Goal: Task Accomplishment & Management: Manage account settings

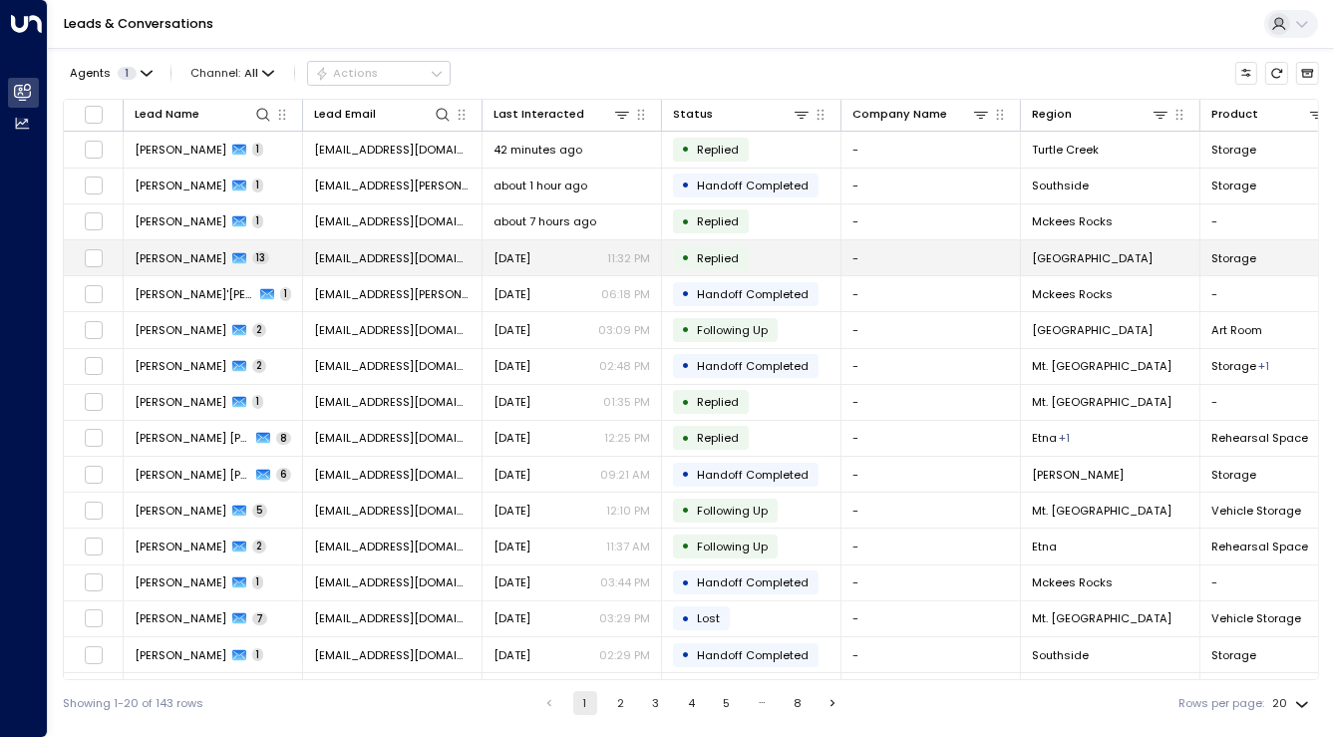
click at [293, 256] on td "Dominic Benevento 13" at bounding box center [213, 257] width 179 height 35
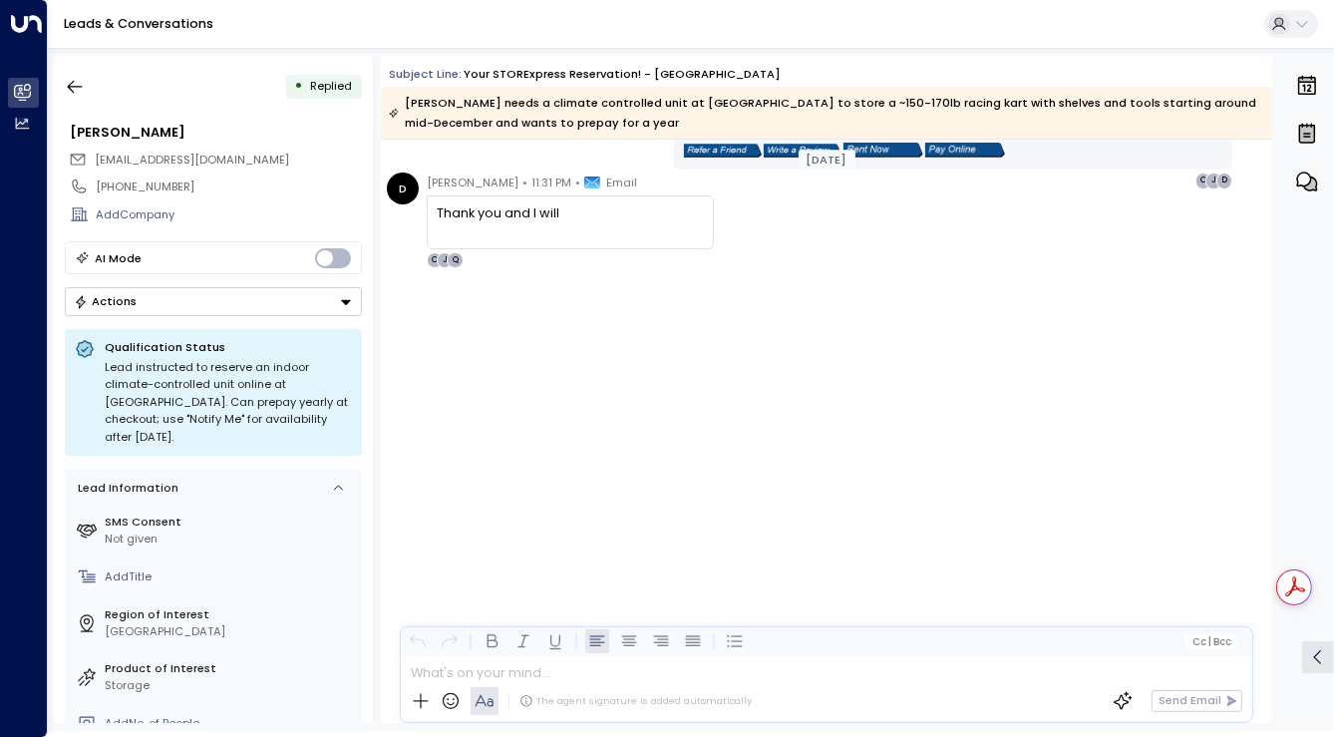
scroll to position [5115, 0]
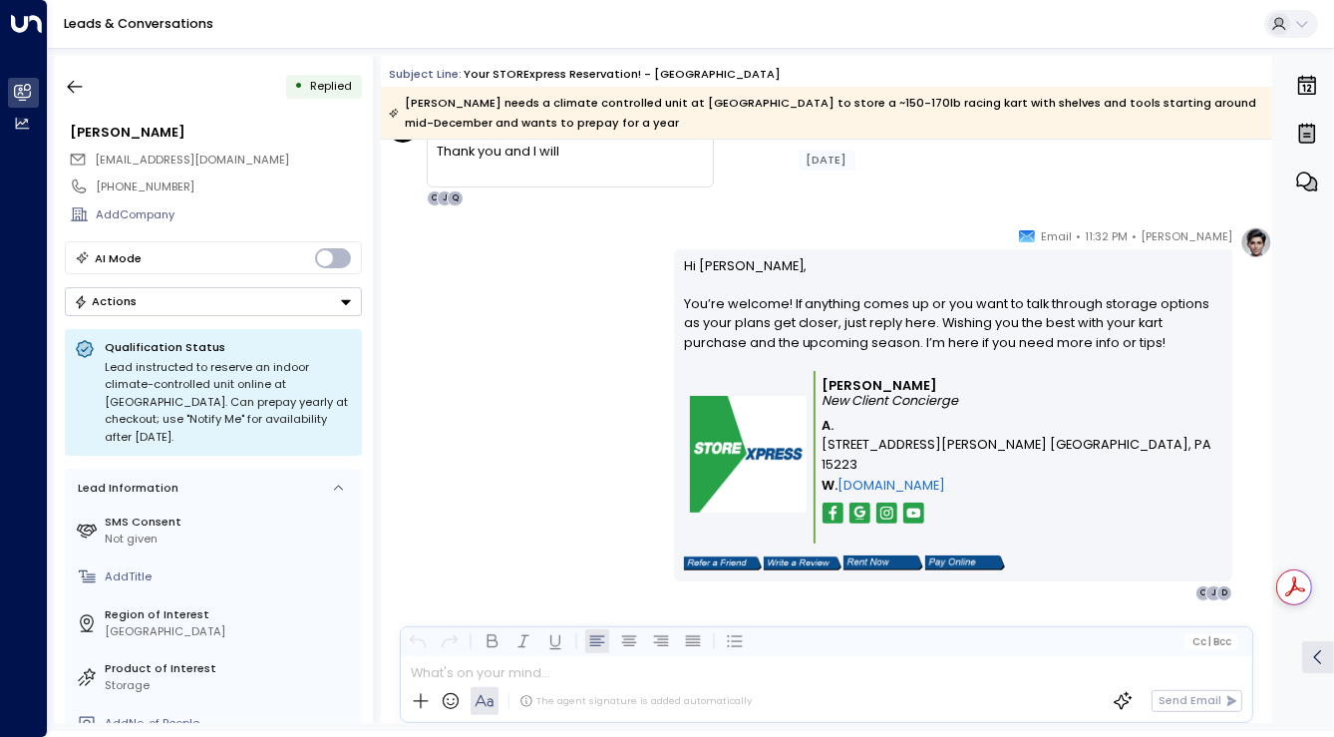
drag, startPoint x: 678, startPoint y: 372, endPoint x: 823, endPoint y: 801, distance: 453.6
copy div "Hi Dominic, Thanks for your reservation at STORExpress in New Kensington and fo…"
click at [510, 384] on div "Quinn Ellis • 11:32 PM • Email Hi Dominic, You’re welcome! If anything comes up…" at bounding box center [826, 413] width 891 height 375
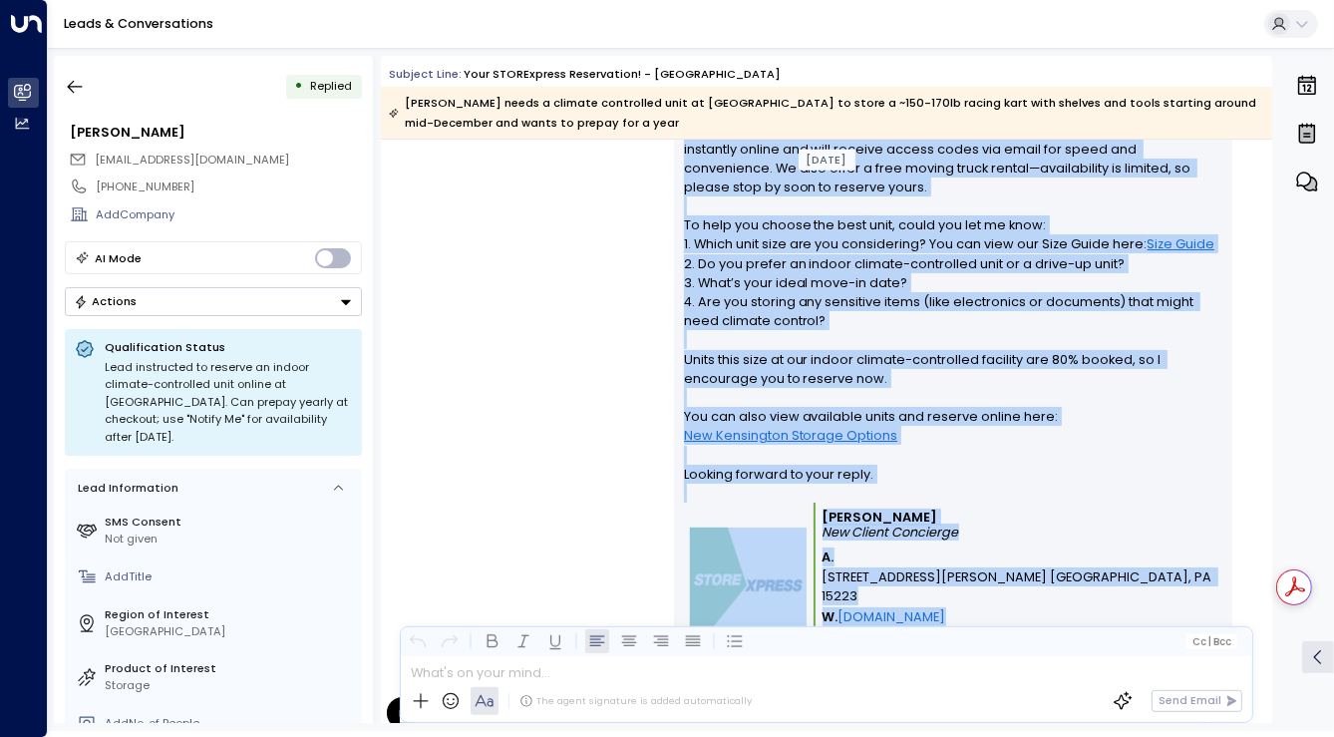
scroll to position [1400, 0]
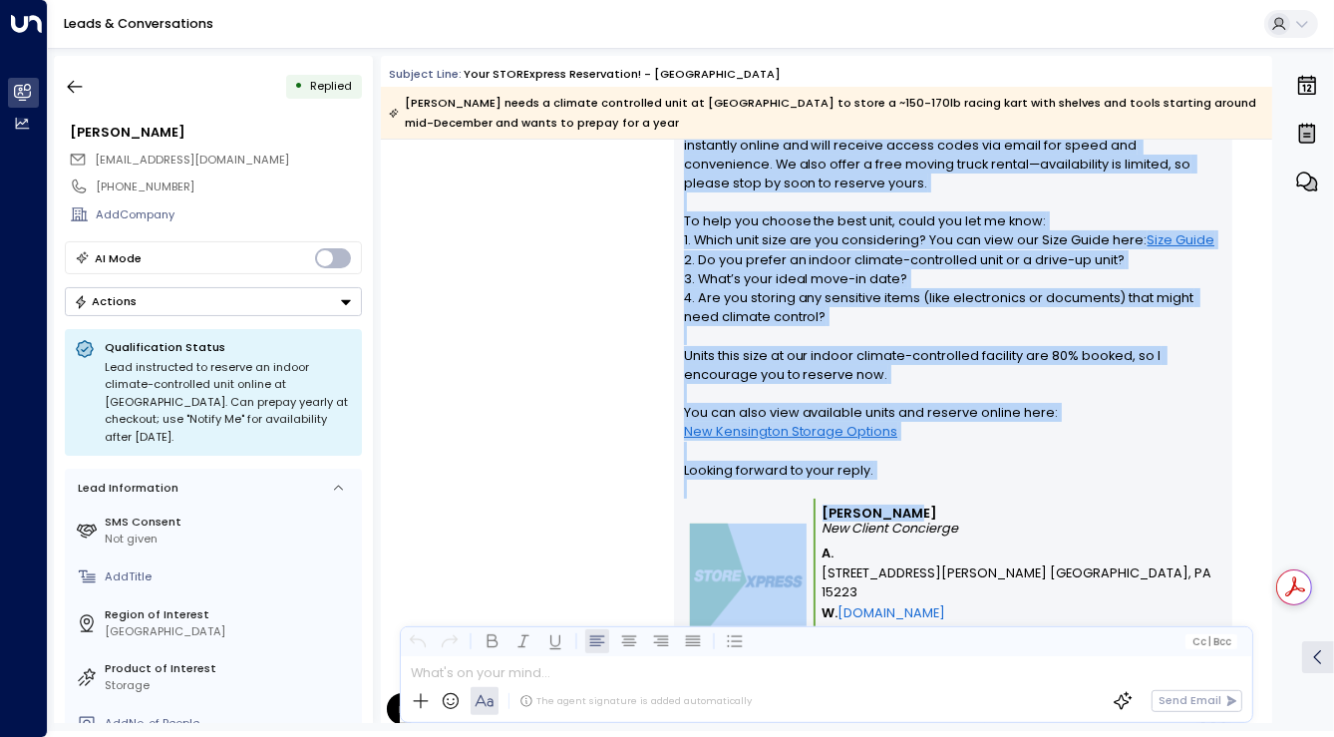
drag, startPoint x: 677, startPoint y: 243, endPoint x: 887, endPoint y: 485, distance: 320.8
click at [887, 485] on div "Hi Dominic, Thanks for your reservation at STORExpress in New Kensington and fo…" at bounding box center [953, 380] width 558 height 657
copy div "Hi Dominic, Thanks for your reservation at STORExpress in New Kensington and fo…"
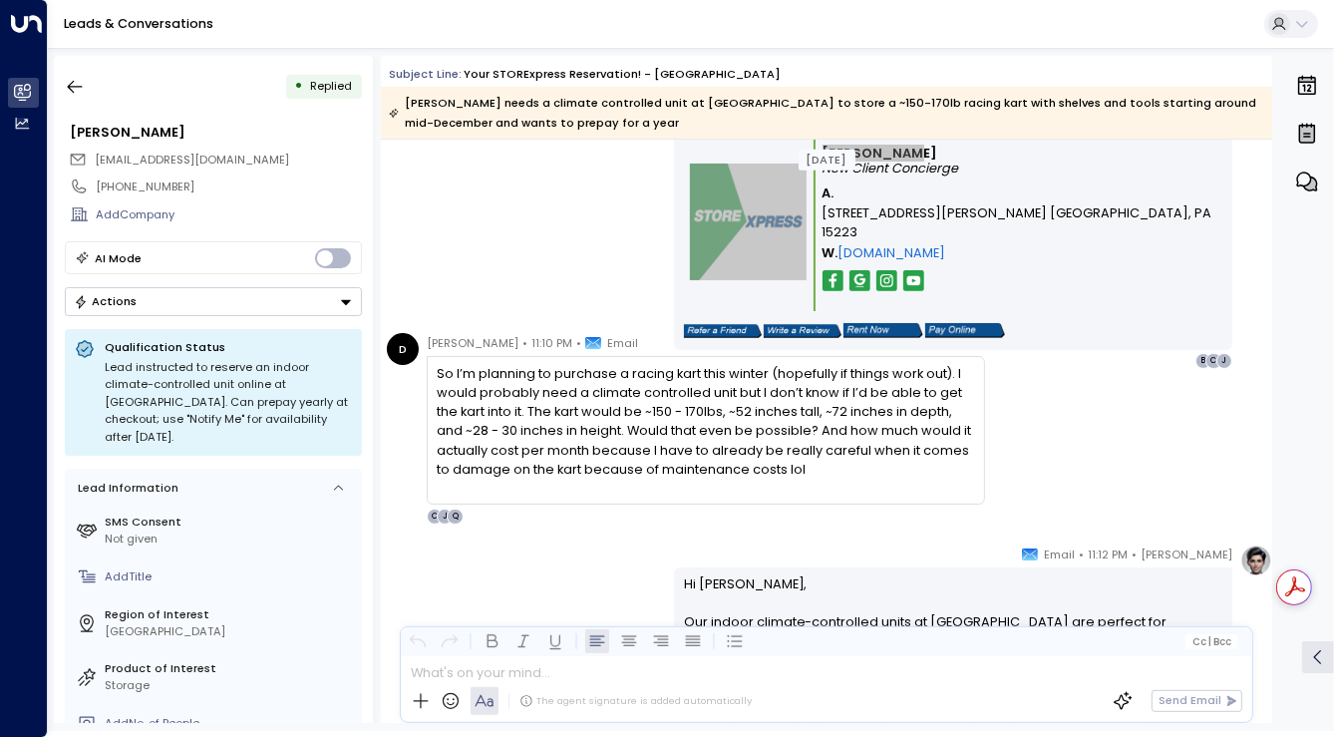
scroll to position [1763, 0]
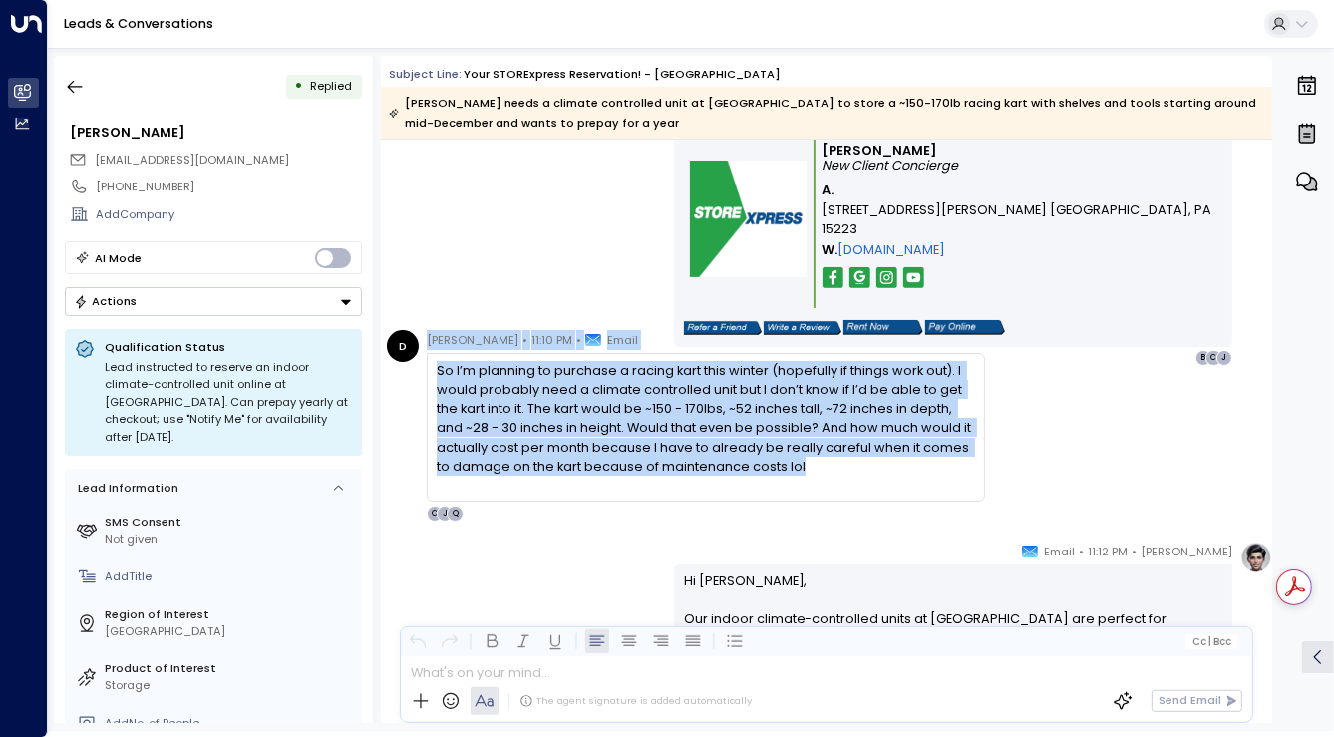
drag, startPoint x: 426, startPoint y: 339, endPoint x: 802, endPoint y: 462, distance: 396.5
click at [802, 462] on div "Dominic • 11:10 PM • Email So I’m planning to purchase a racing kart this winte…" at bounding box center [706, 425] width 558 height 191
copy div "Dominic • 11:10 PM • Email So I’m planning to purchase a racing kart this winte…"
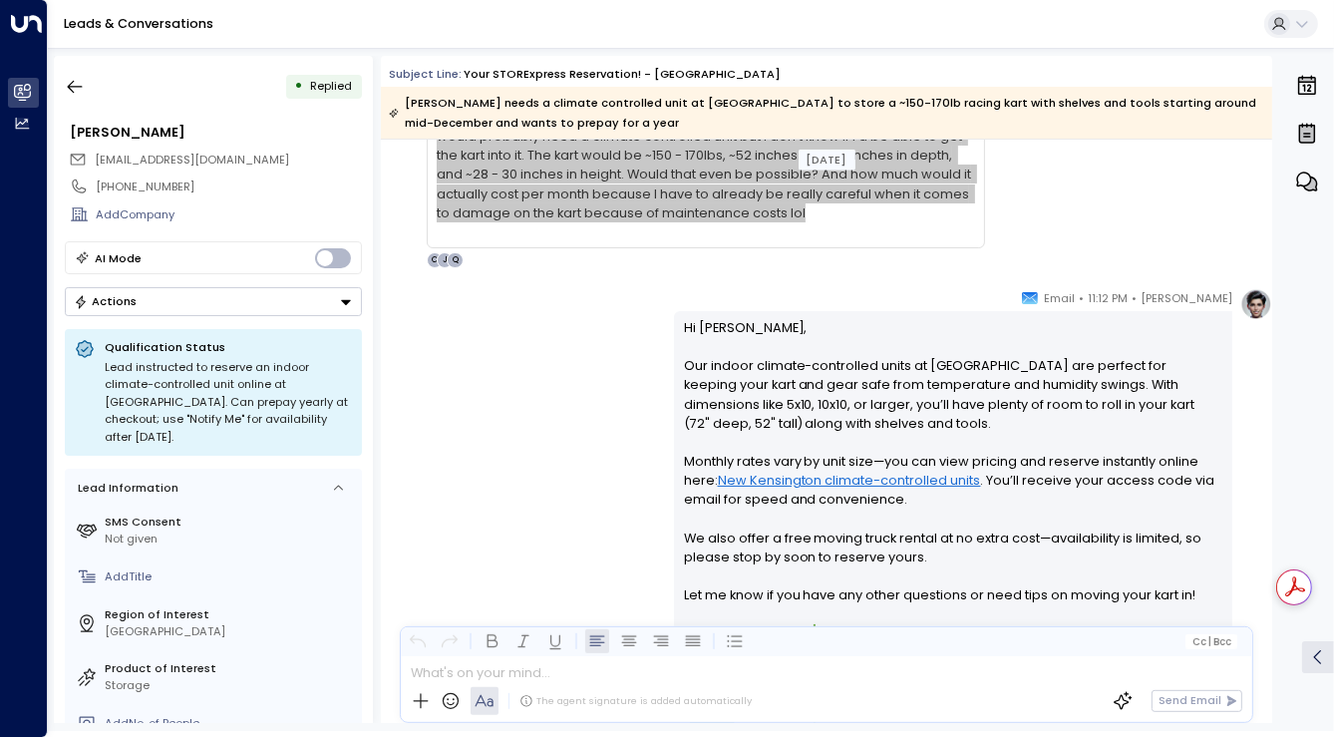
scroll to position [2034, 0]
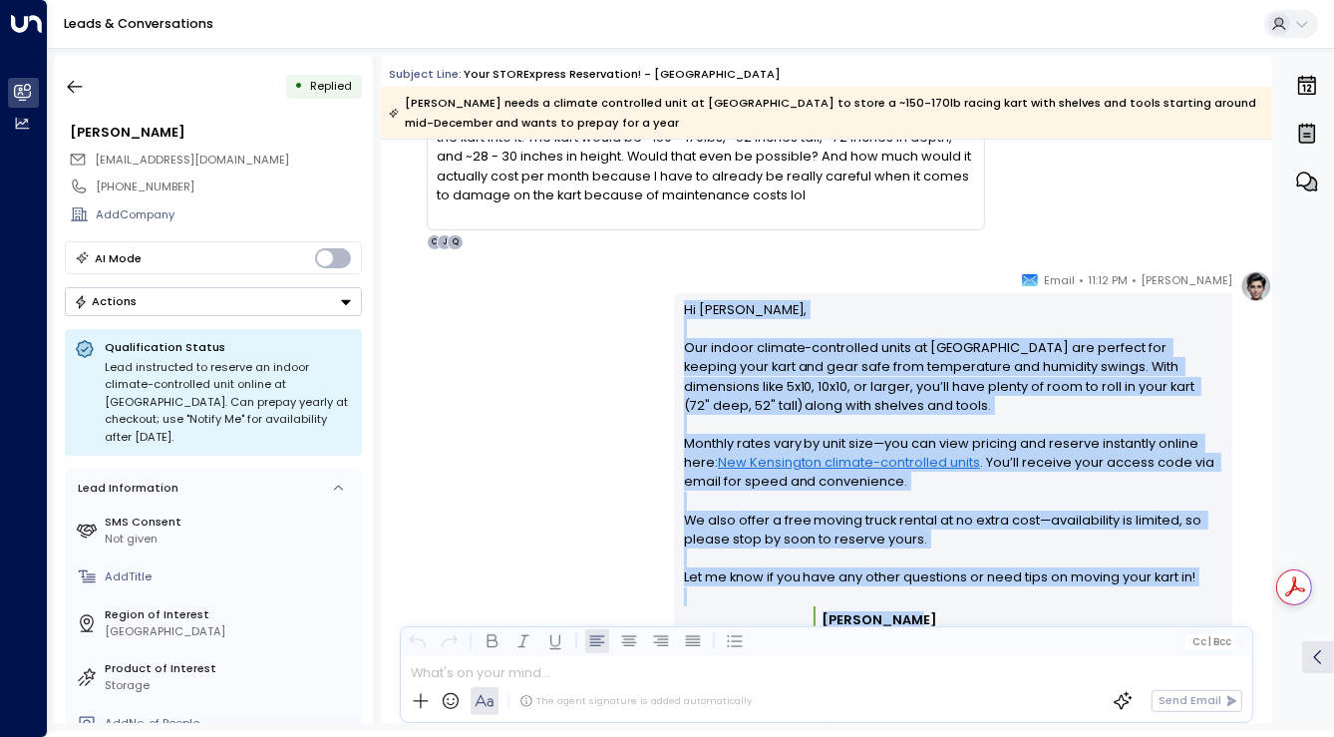
drag, startPoint x: 677, startPoint y: 309, endPoint x: 975, endPoint y: 620, distance: 430.7
click at [975, 620] on div "Hi Dominic, Our indoor climate-controlled units at New Kensington are perfect f…" at bounding box center [953, 554] width 558 height 523
copy div "Hi Dominic, Our indoor climate-controlled units at New Kensington are perfect f…"
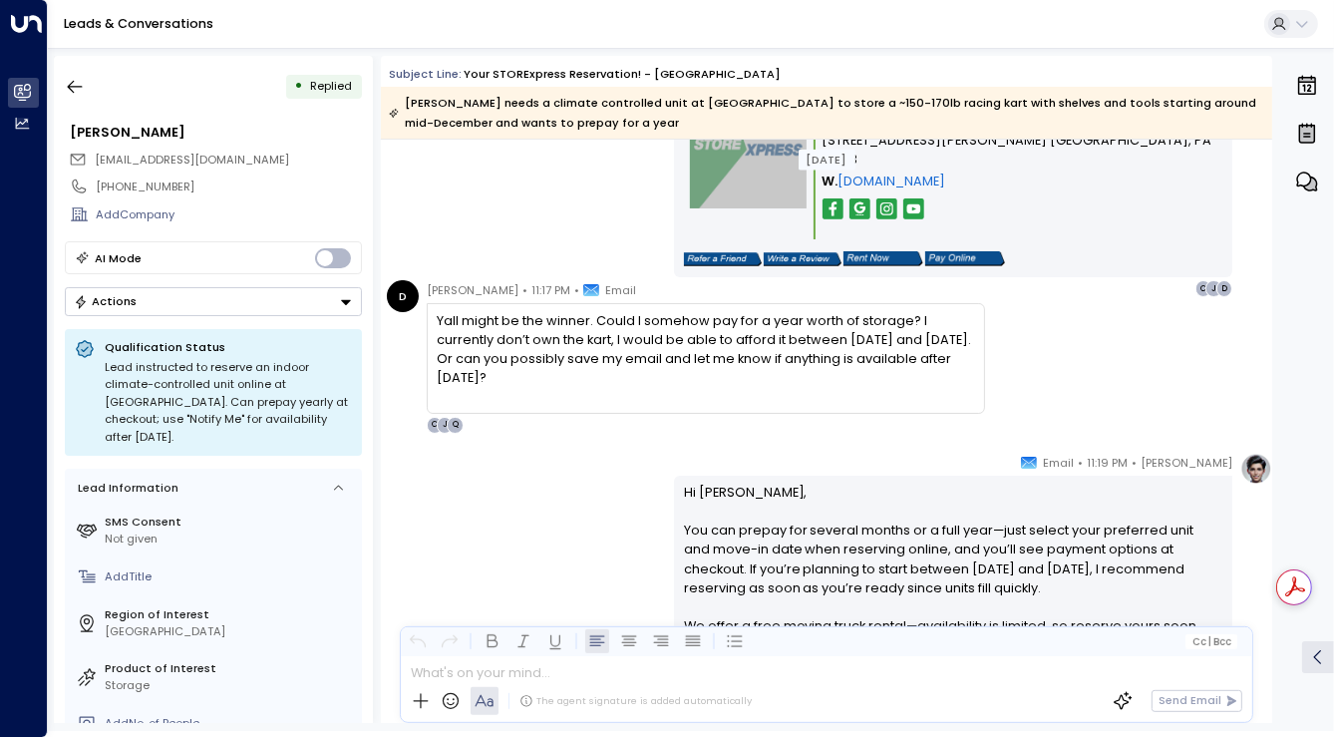
scroll to position [2579, 0]
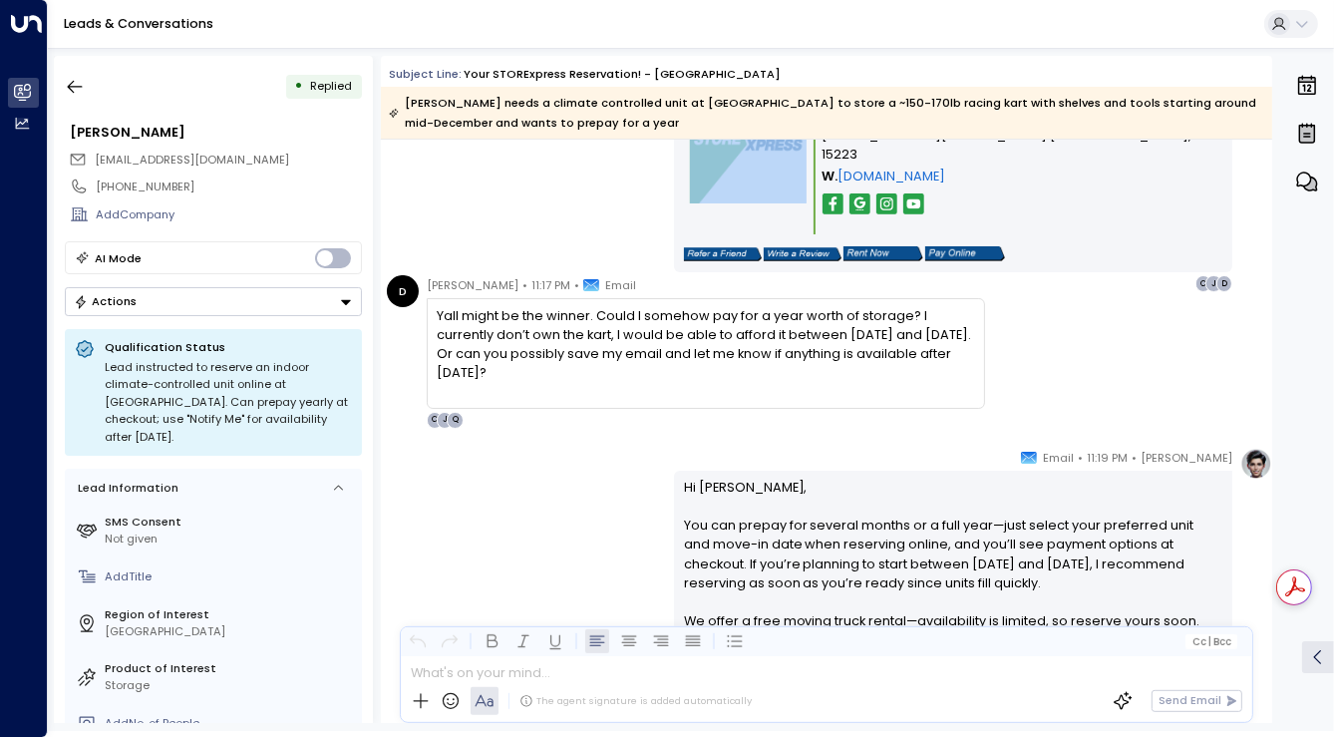
drag, startPoint x: 427, startPoint y: 283, endPoint x: 671, endPoint y: 370, distance: 259.1
click at [671, 370] on div "Dominic • 11:17 PM • Email Yall might be the winner. Could I somehow pay for a …" at bounding box center [706, 351] width 558 height 152
copy div "Dominic • 11:17 PM • Email Yall might be the winner. Could I somehow pay for a …"
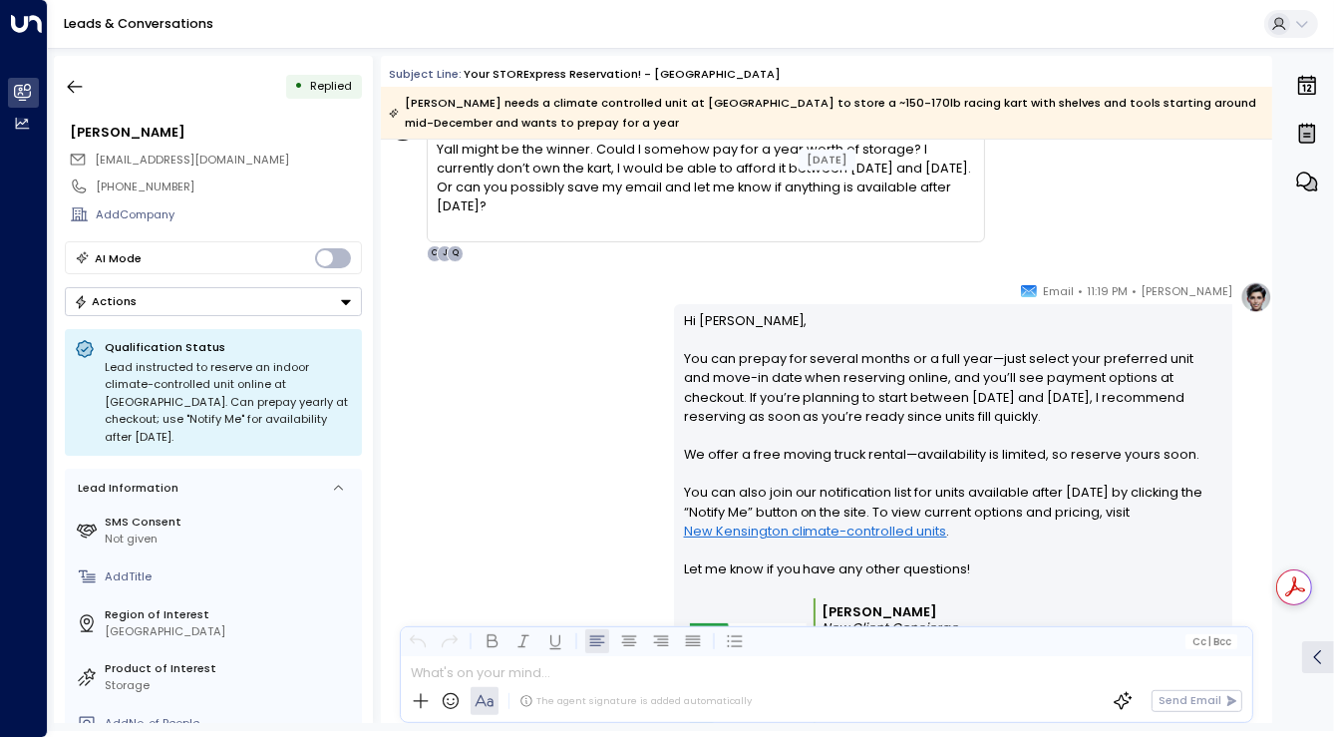
scroll to position [2760, 0]
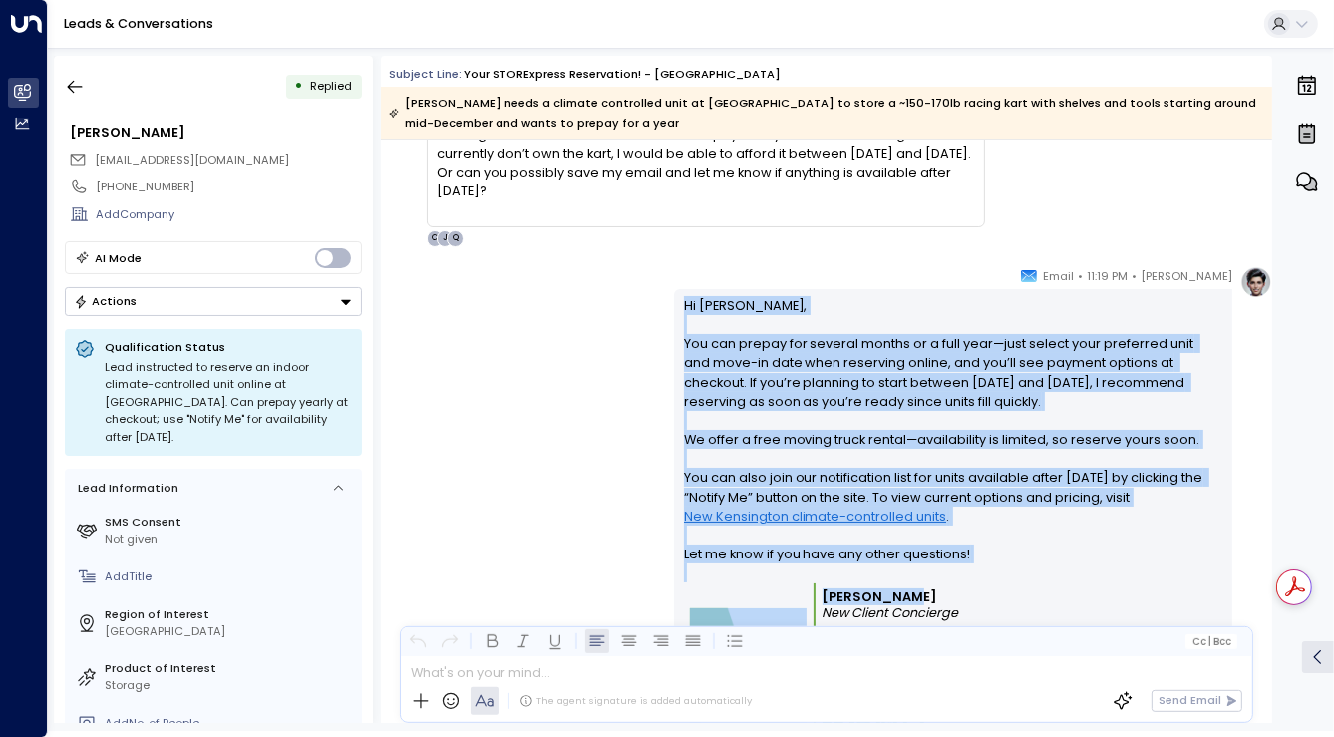
drag, startPoint x: 678, startPoint y: 304, endPoint x: 948, endPoint y: 589, distance: 392.7
click at [948, 589] on div "Hi Dominic, You can prepay for several months or a full year—just select your p…" at bounding box center [953, 541] width 539 height 491
copy div "Hi Dominic, You can prepay for several months or a full year—just select your p…"
click at [530, 581] on div "Quinn Ellis • 11:19 PM • Email Hi Dominic, You can prepay for several months or…" at bounding box center [826, 539] width 891 height 546
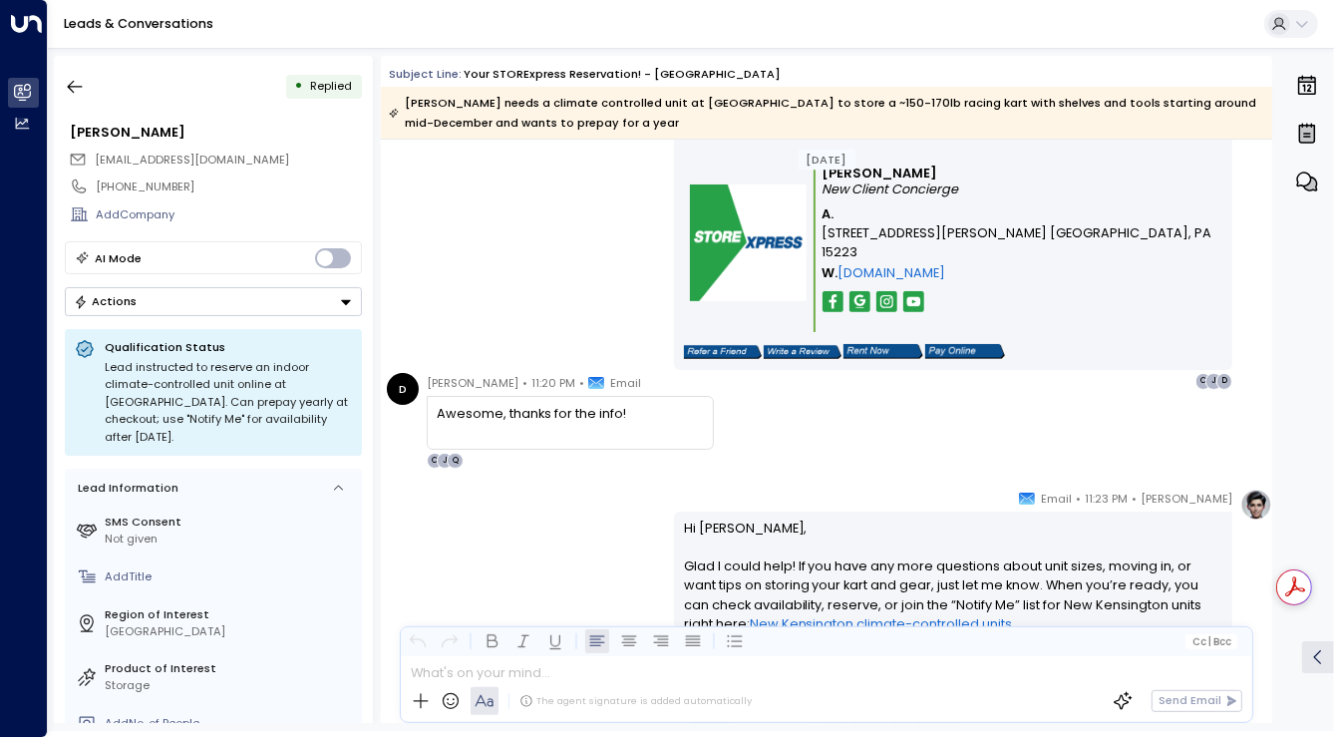
scroll to position [3212, 0]
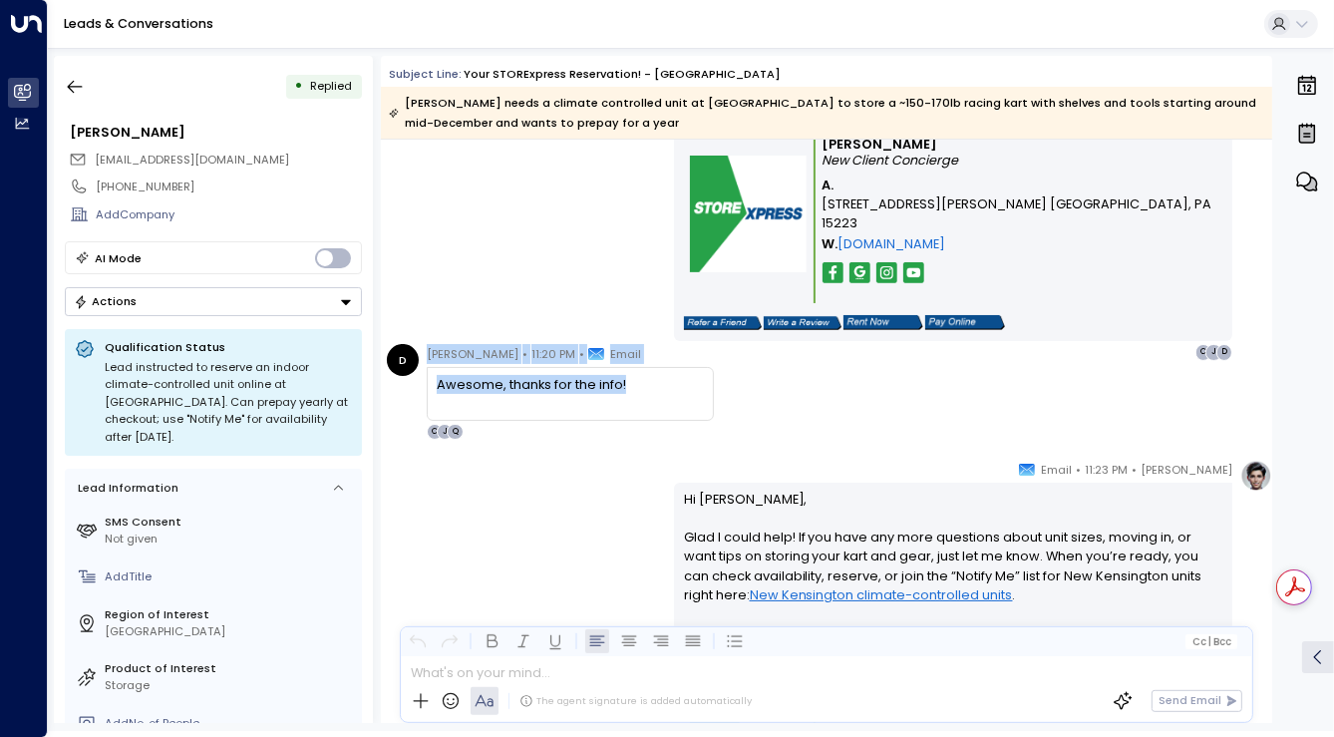
drag, startPoint x: 623, startPoint y: 384, endPoint x: 424, endPoint y: 361, distance: 200.7
click at [424, 361] on div "D Dominic • 11:20 PM • Email Awesome, thanks for the info! Q J C" at bounding box center [550, 392] width 327 height 96
copy div "Dominic • 11:20 PM • Email Awesome, thanks for the info!"
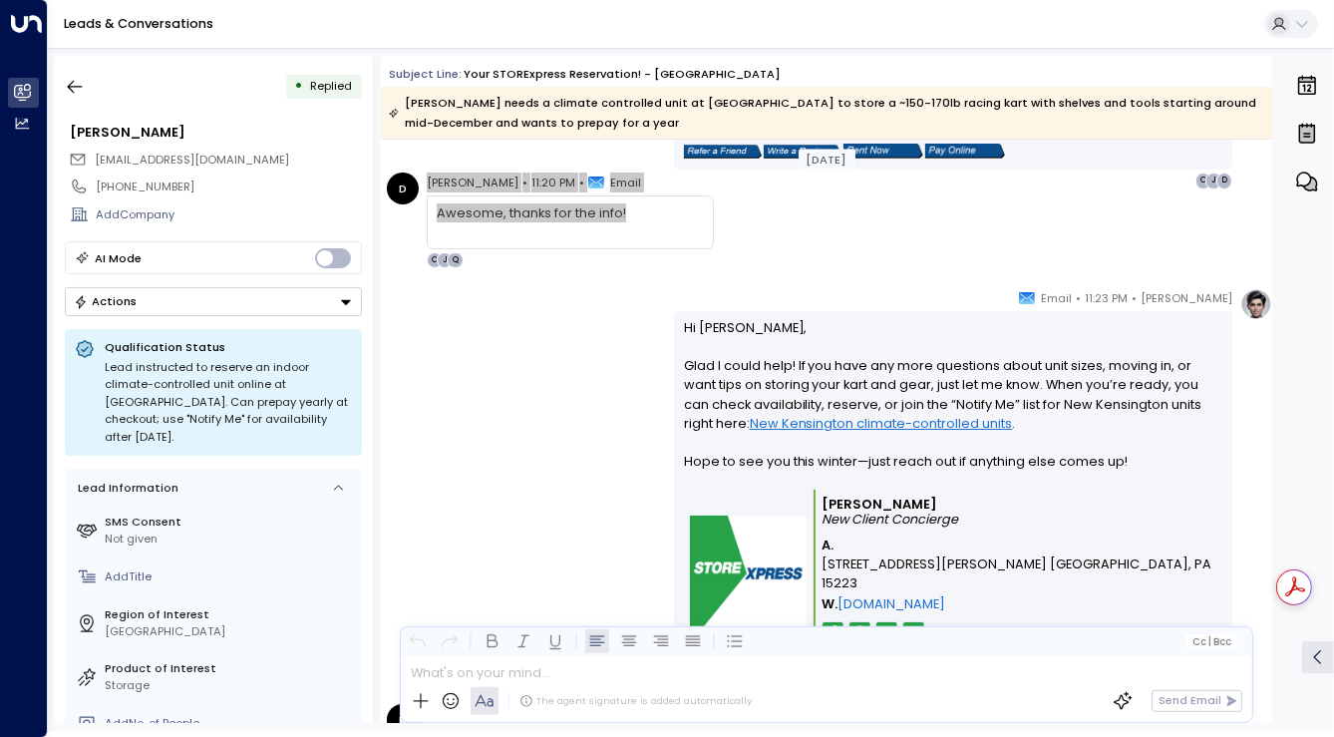
scroll to position [3394, 0]
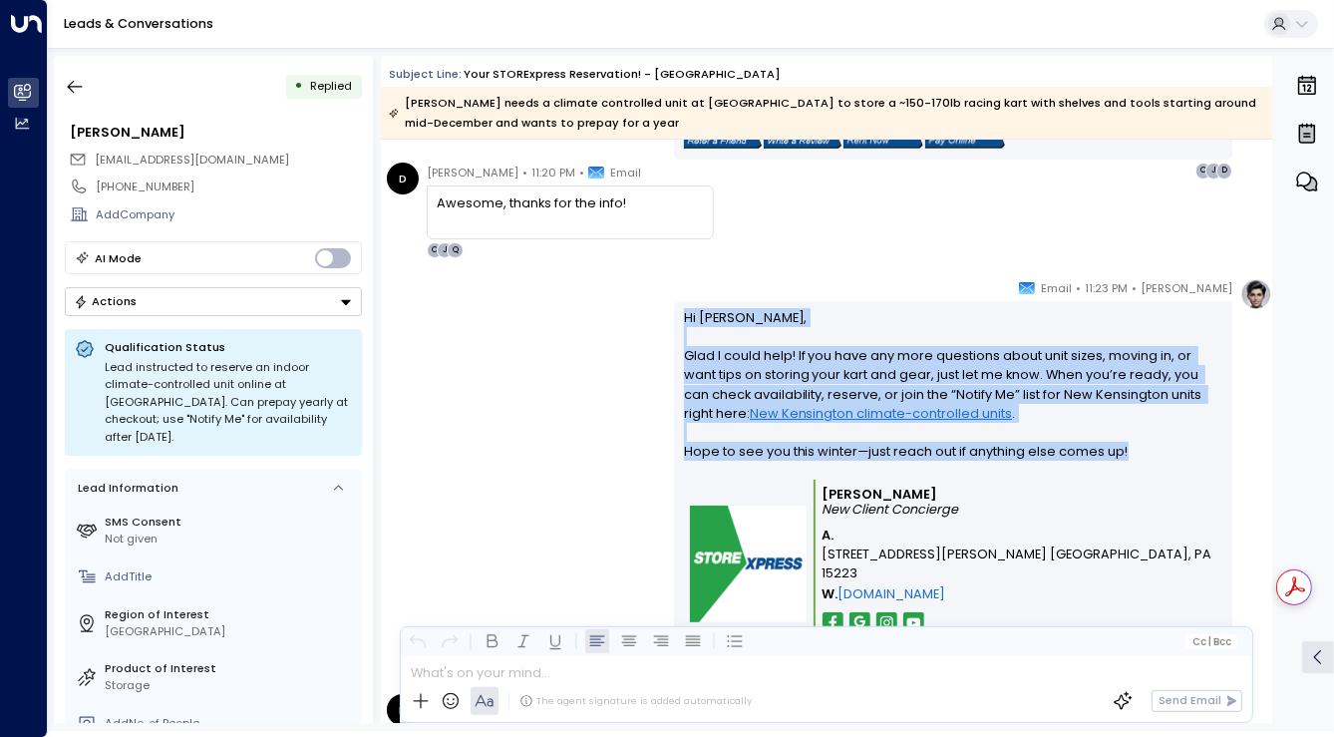
drag, startPoint x: 678, startPoint y: 319, endPoint x: 1121, endPoint y: 451, distance: 462.6
click at [1121, 451] on div "Hi Dominic, Glad I could help! If you have any more questions about unit sizes,…" at bounding box center [953, 496] width 558 height 390
copy p "Hi Dominic, Glad I could help! If you have any more questions about unit sizes,…"
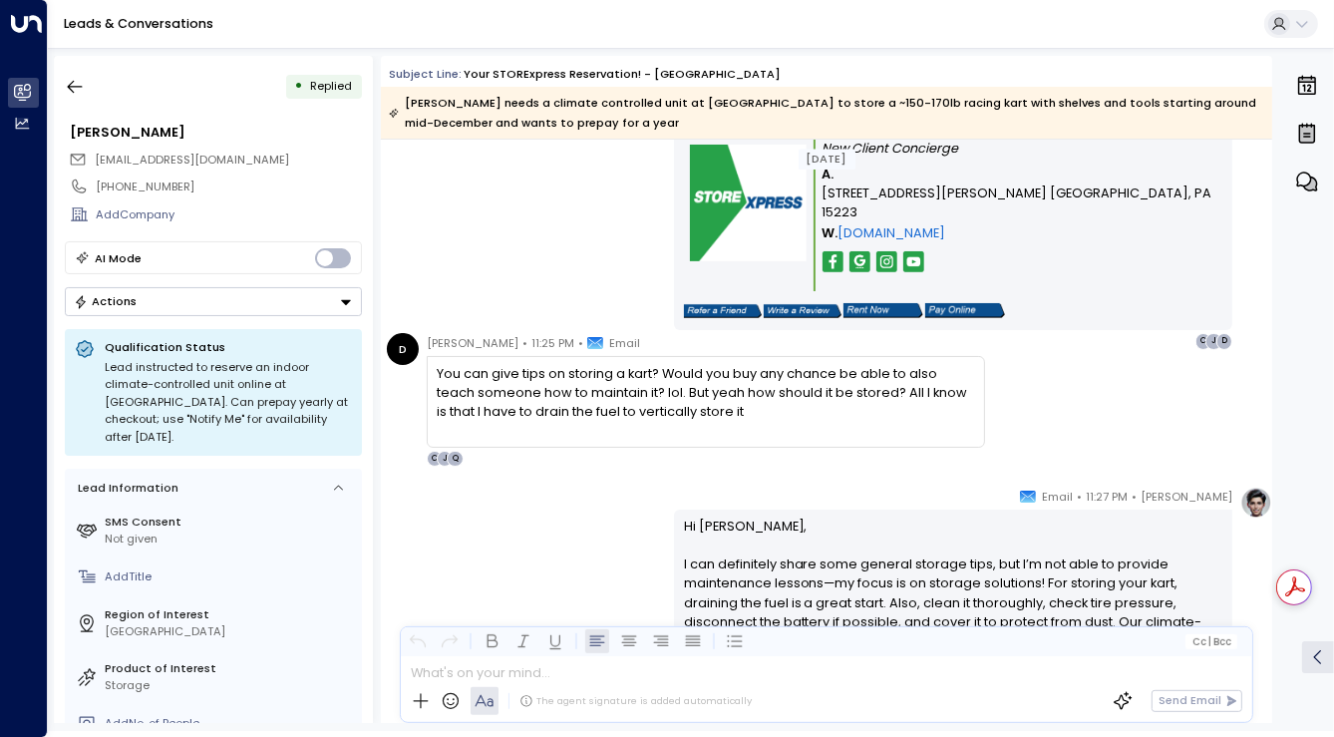
scroll to position [3757, 0]
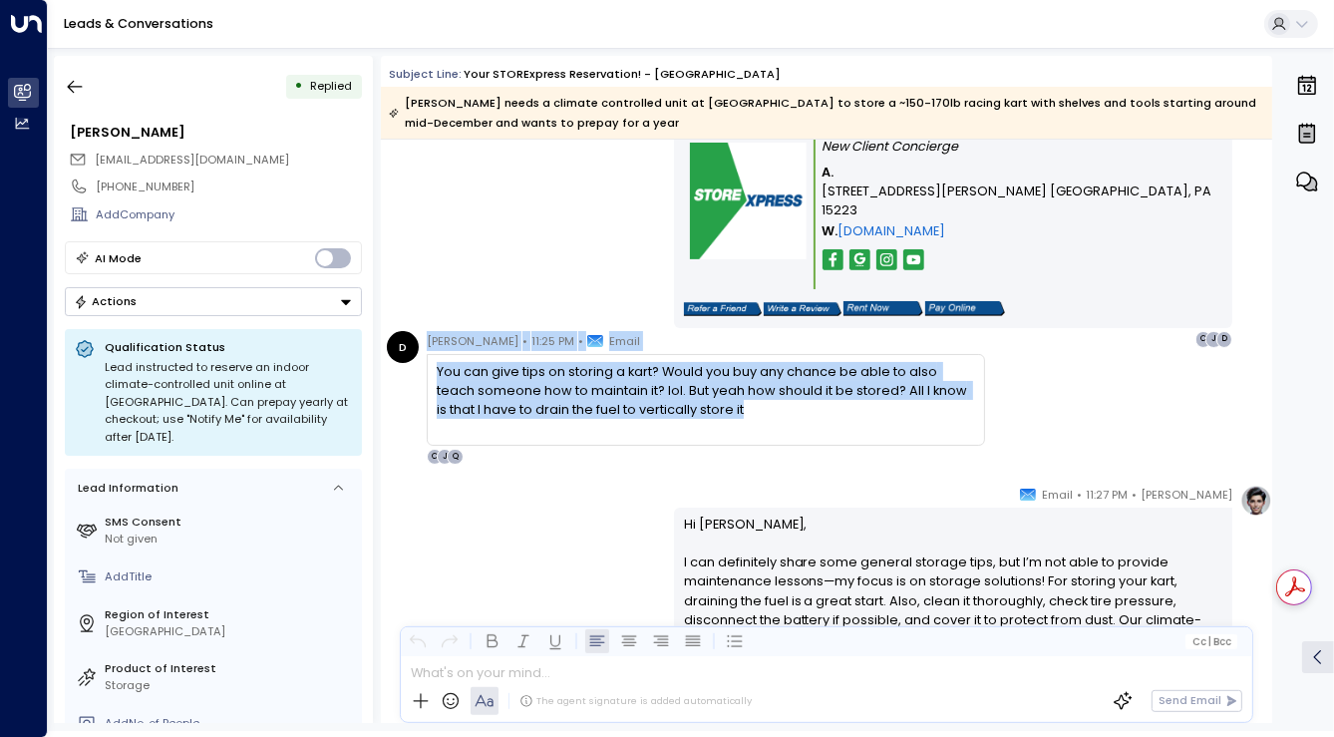
drag, startPoint x: 427, startPoint y: 339, endPoint x: 747, endPoint y: 415, distance: 328.8
click at [747, 415] on div "Dominic • 11:25 PM • Email You can give tips on storing a kart? Would you buy a…" at bounding box center [706, 398] width 558 height 134
copy div "Dominic • 11:25 PM • Email You can give tips on storing a kart? Would you buy a…"
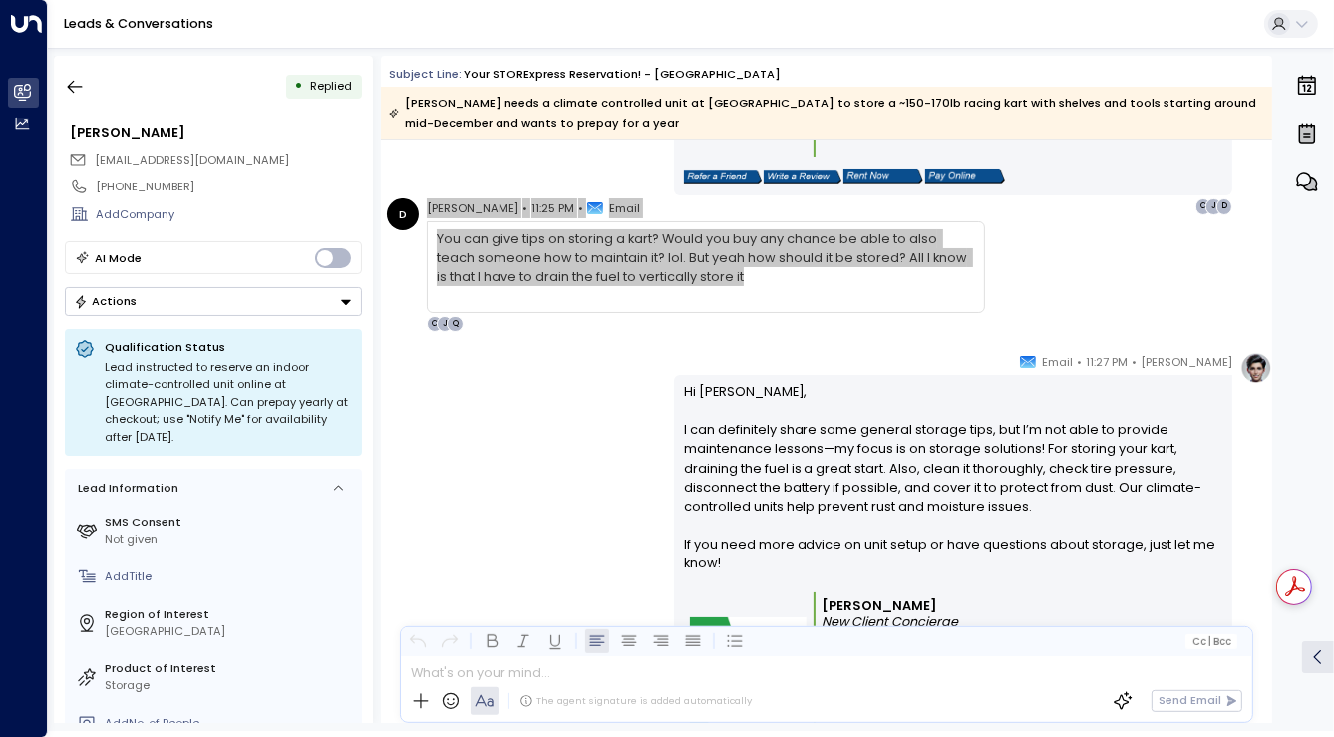
scroll to position [3937, 0]
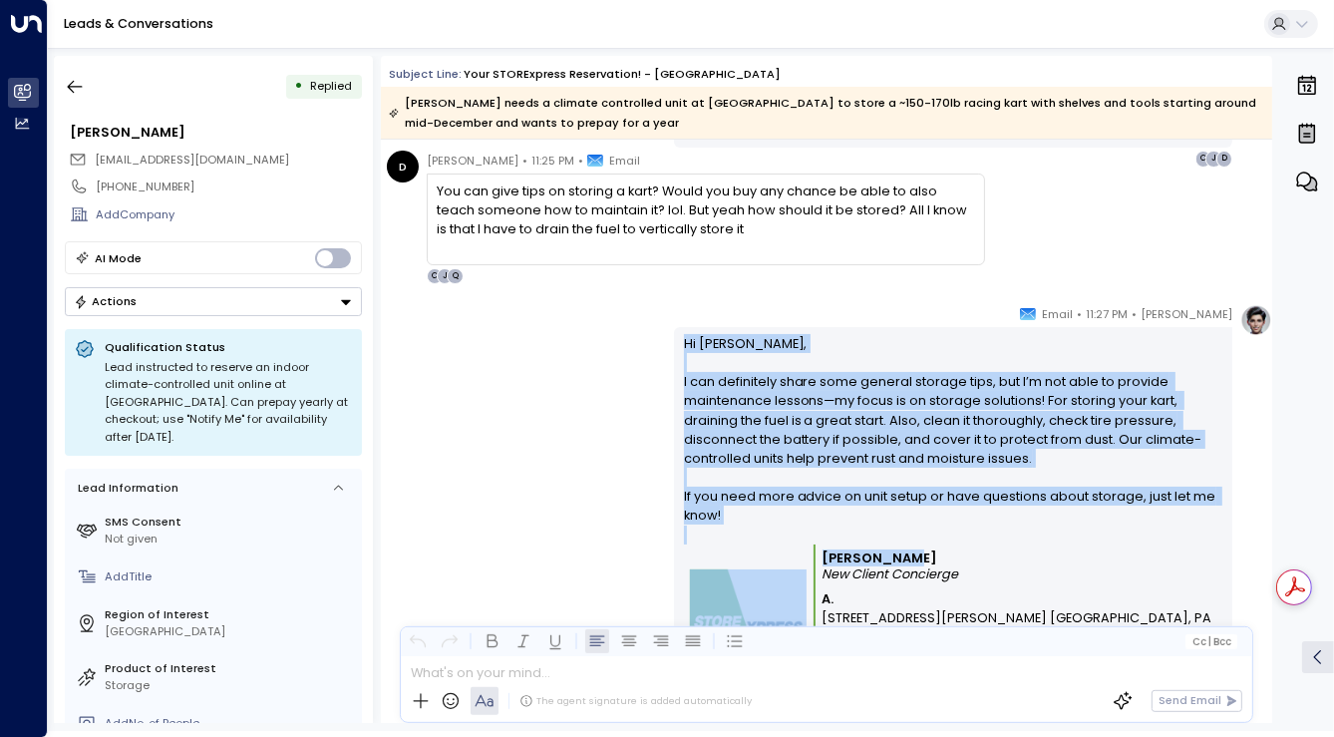
drag, startPoint x: 678, startPoint y: 346, endPoint x: 903, endPoint y: 554, distance: 306.8
click at [903, 554] on div "Hi Dominic, I can definitely share some general storage tips, but I’m not able …" at bounding box center [953, 541] width 558 height 428
copy div "Hi Dominic, I can definitely share some general storage tips, but I’m not able …"
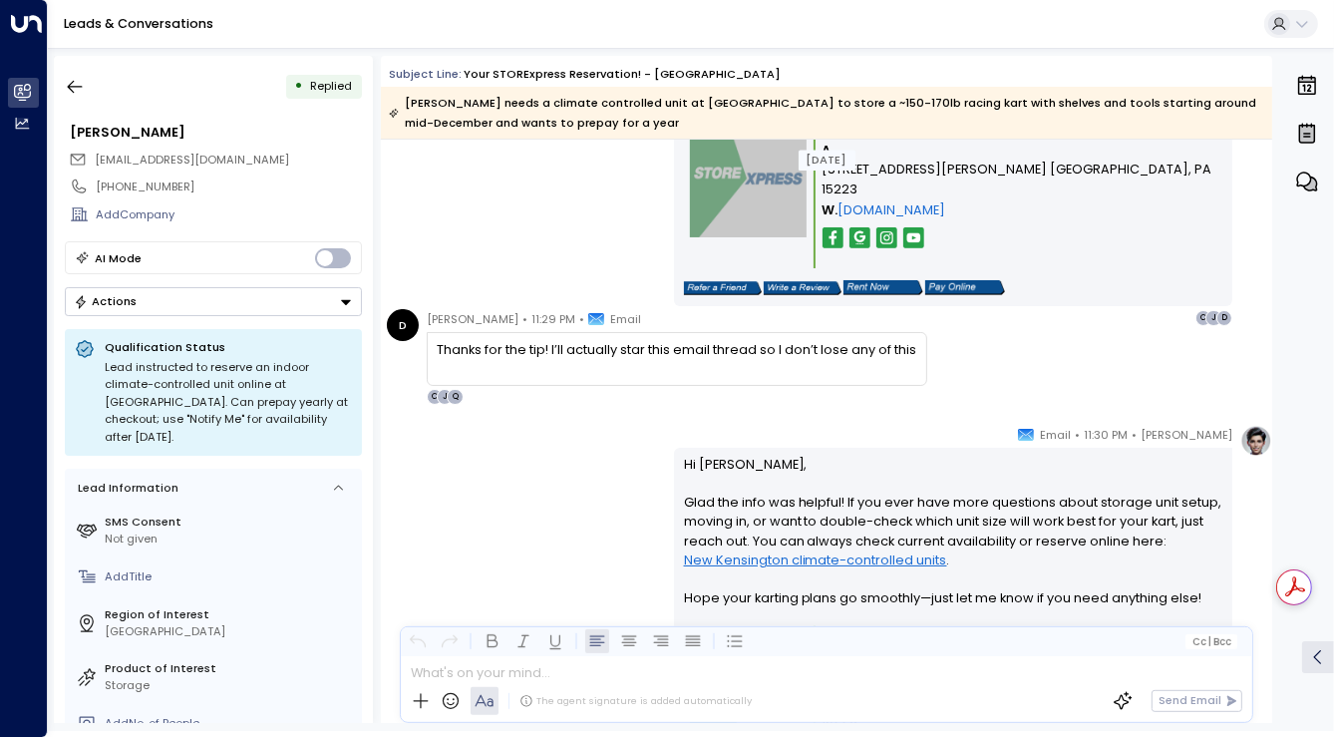
scroll to position [4391, 0]
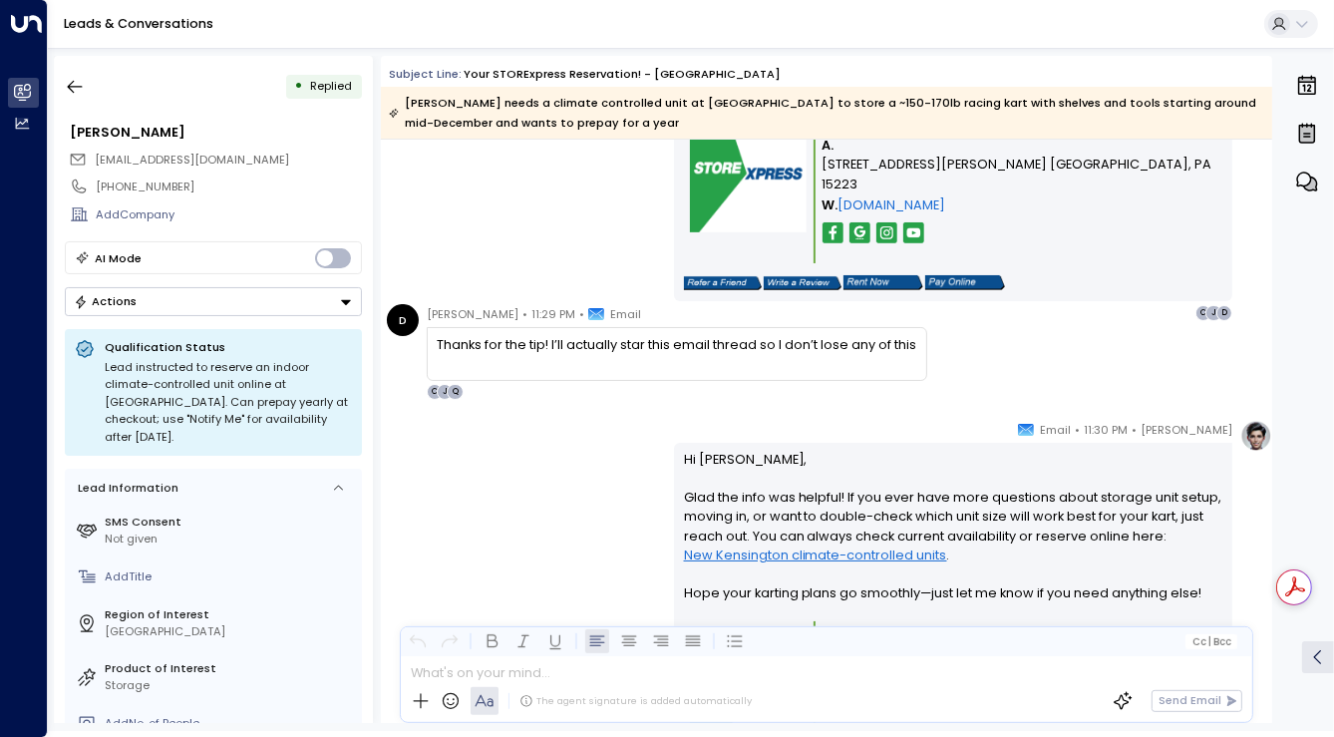
click at [439, 339] on div "Thanks for the tip! I’ll actually star this email thread so I don’t lose any of…" at bounding box center [676, 344] width 479 height 19
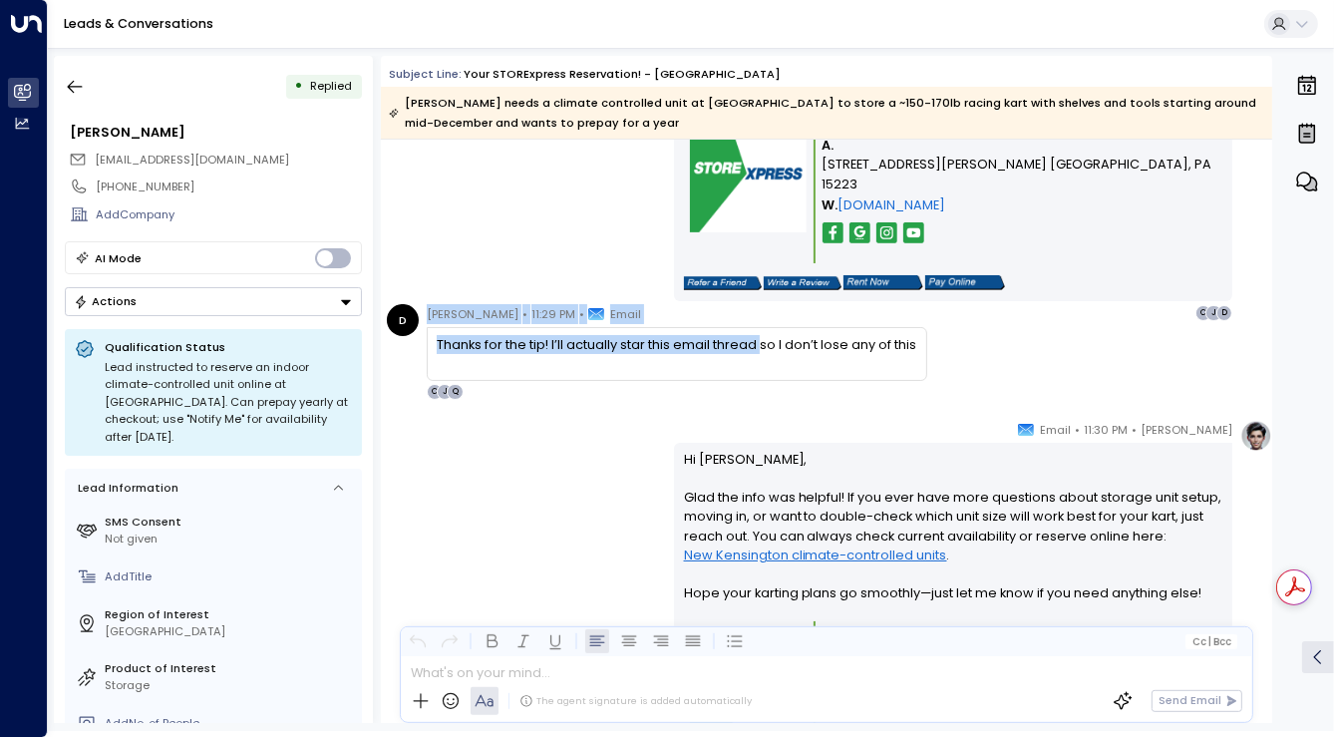
drag, startPoint x: 425, startPoint y: 315, endPoint x: 762, endPoint y: 350, distance: 338.7
click at [762, 350] on div "D Dominic • 11:29 PM • Email Thanks for the tip! I’ll actually star this email …" at bounding box center [657, 352] width 540 height 96
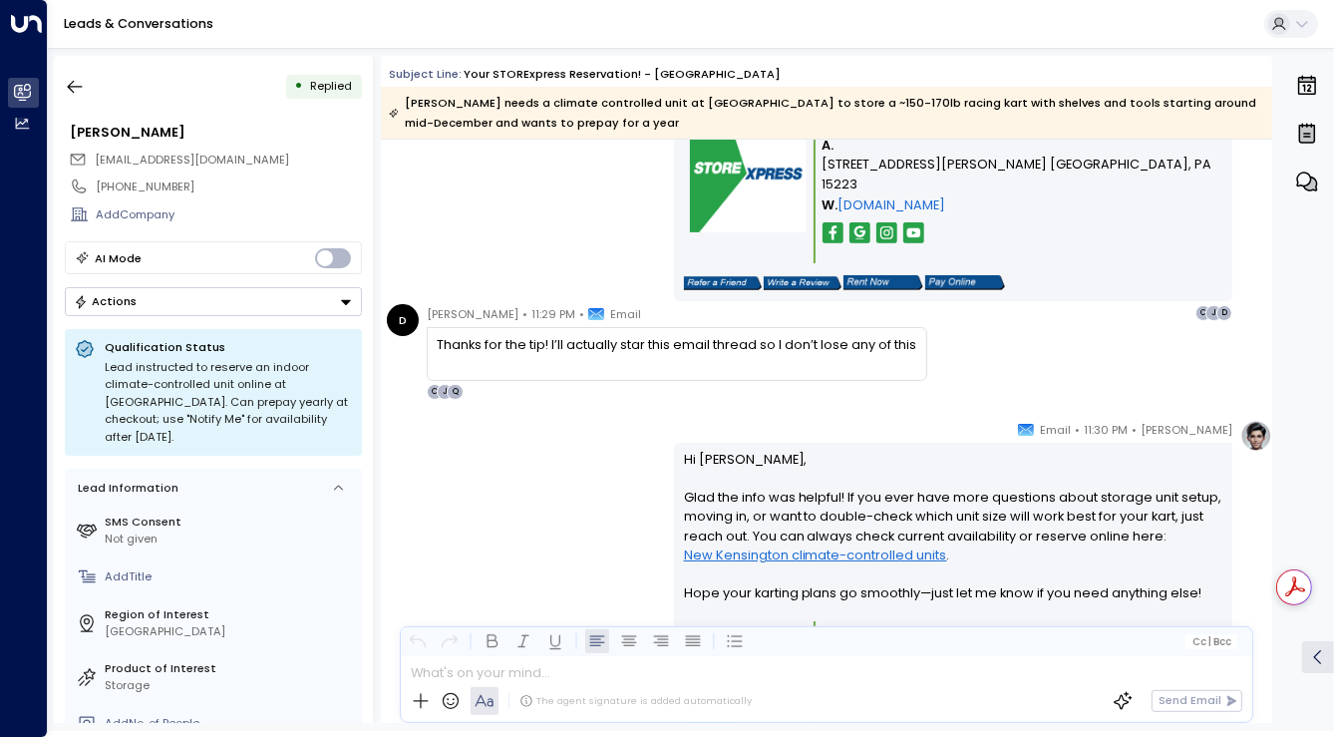
click at [548, 255] on div "Quinn Ellis • 11:27 PM • Email Hi Dominic, I can definitely share some general …" at bounding box center [826, 85] width 891 height 470
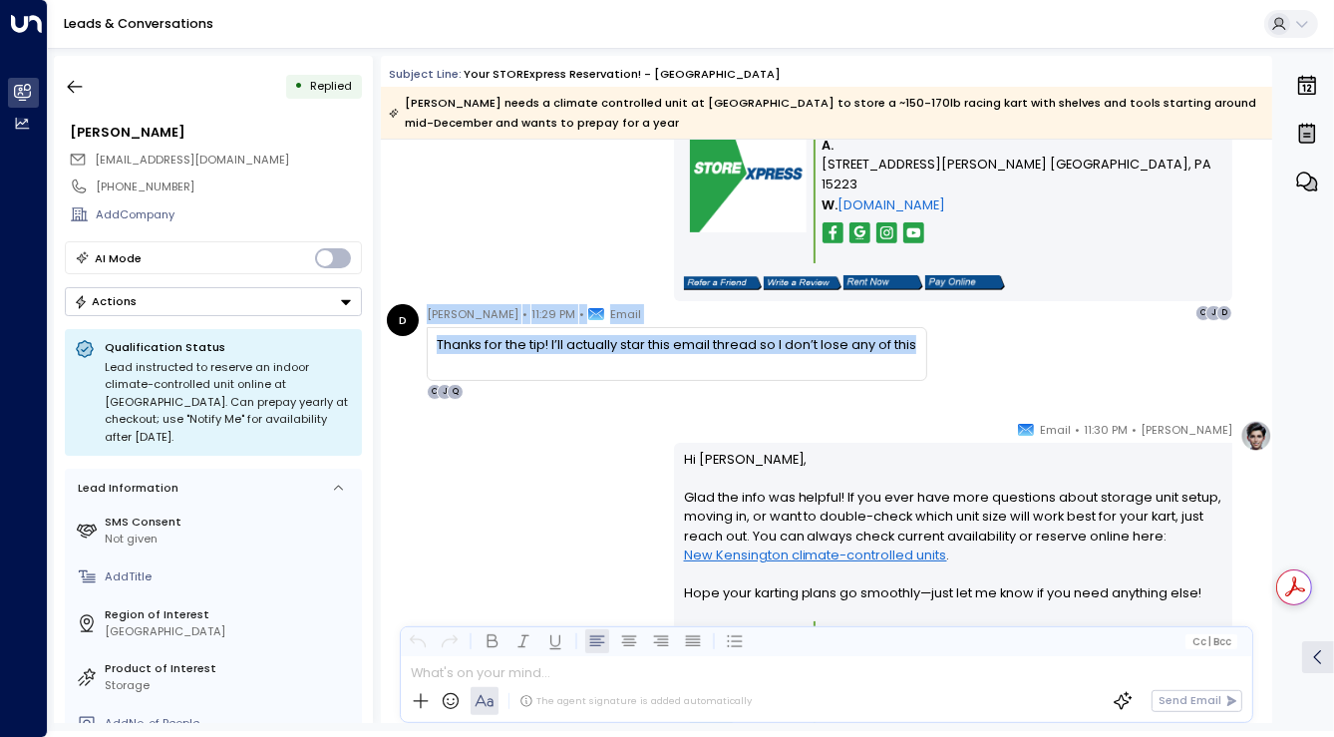
drag, startPoint x: 424, startPoint y: 310, endPoint x: 917, endPoint y: 344, distance: 494.5
click at [917, 344] on div "D Dominic • 11:29 PM • Email Thanks for the tip! I’ll actually star this email …" at bounding box center [657, 352] width 540 height 96
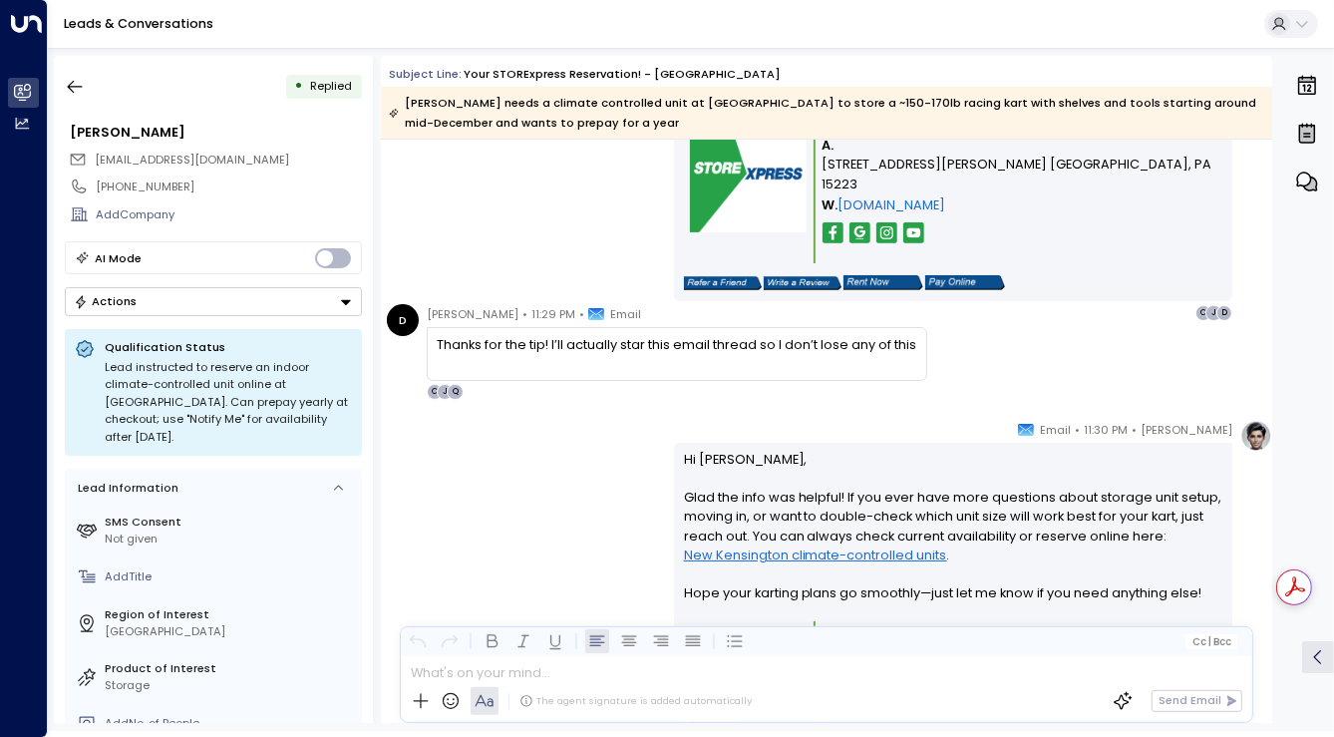
click at [507, 455] on div "Quinn Ellis • 11:30 PM • Email Hi Dominic, Glad the info was helpful! If you ev…" at bounding box center [826, 636] width 891 height 432
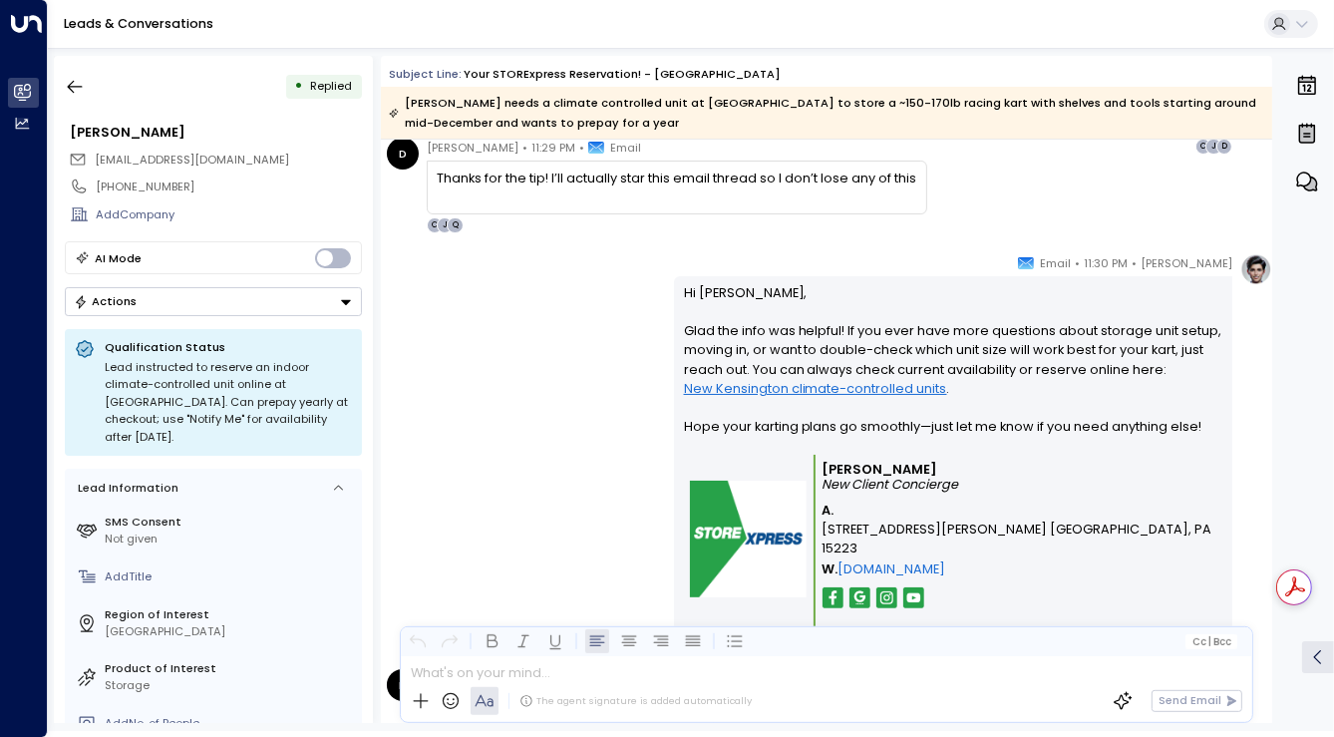
scroll to position [4572, 0]
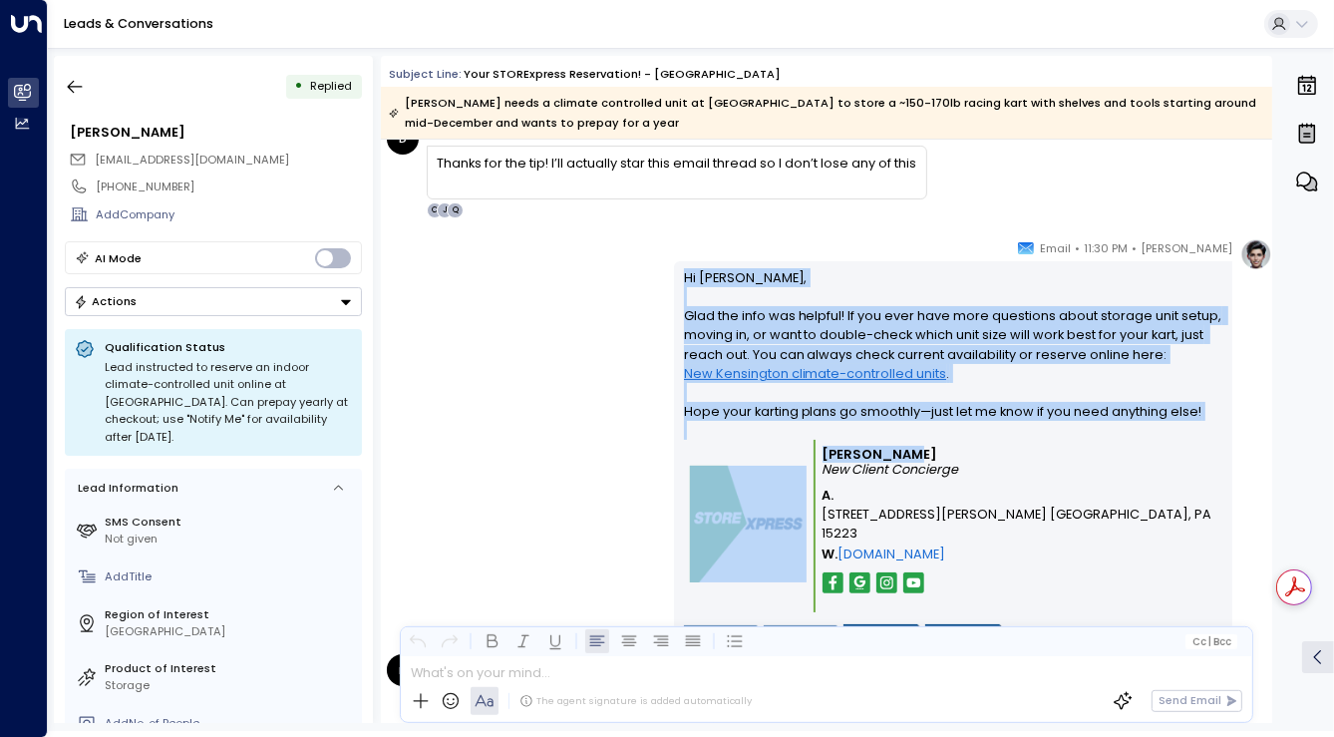
drag, startPoint x: 676, startPoint y: 273, endPoint x: 890, endPoint y: 448, distance: 276.3
click at [890, 448] on div "Hi Dominic, Glad the info was helpful! If you ever have more questions about st…" at bounding box center [953, 456] width 558 height 390
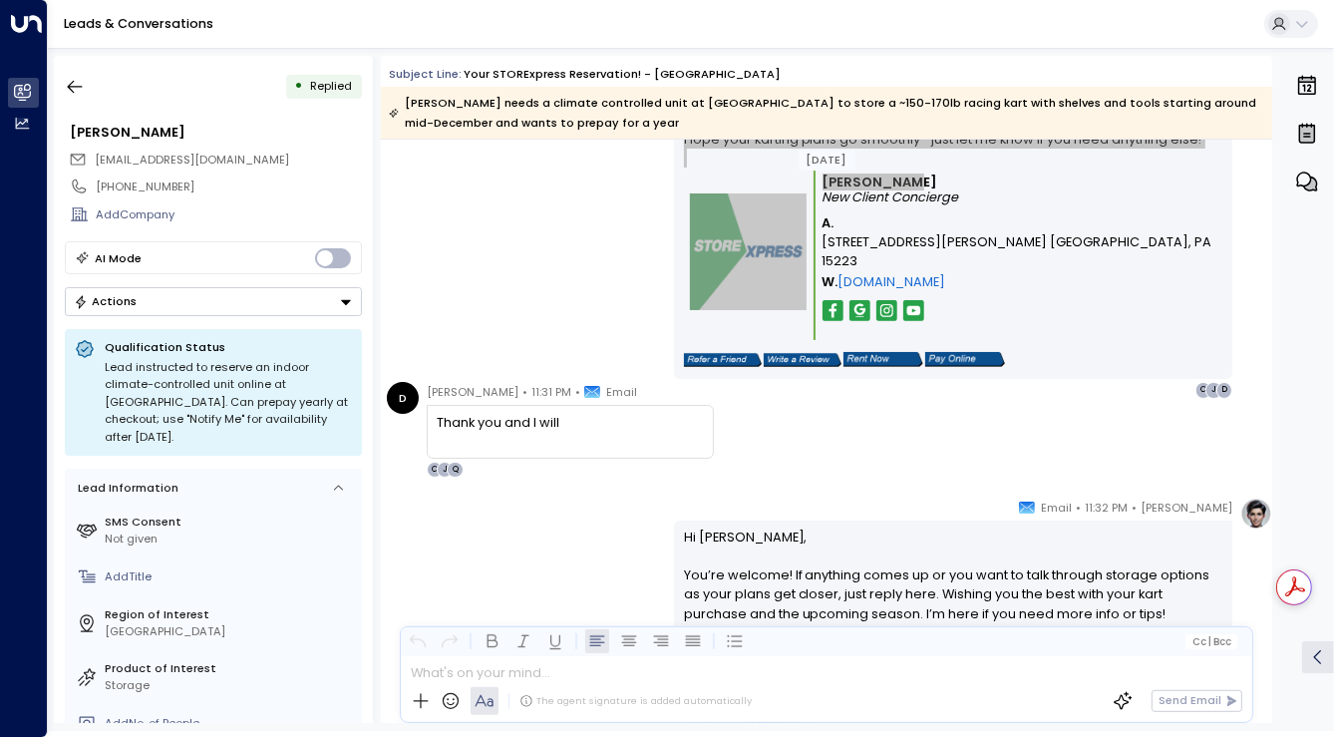
scroll to position [4934, 0]
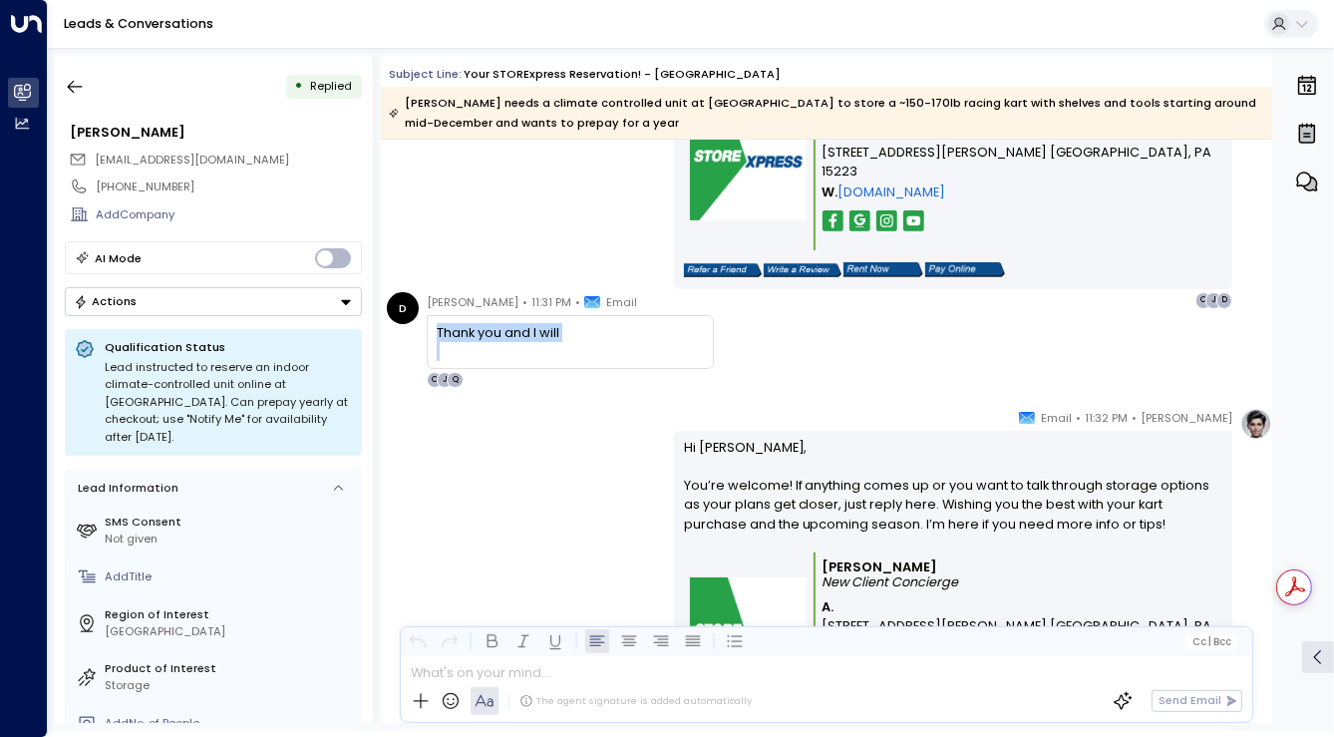
drag, startPoint x: 427, startPoint y: 331, endPoint x: 525, endPoint y: 329, distance: 98.7
click at [572, 345] on div "Thank you and I will" at bounding box center [570, 341] width 287 height 53
drag, startPoint x: 428, startPoint y: 297, endPoint x: 563, endPoint y: 327, distance: 138.8
click at [563, 327] on div "Dominic • 11:31 PM • Email Thank you and I will Q J C" at bounding box center [570, 340] width 287 height 96
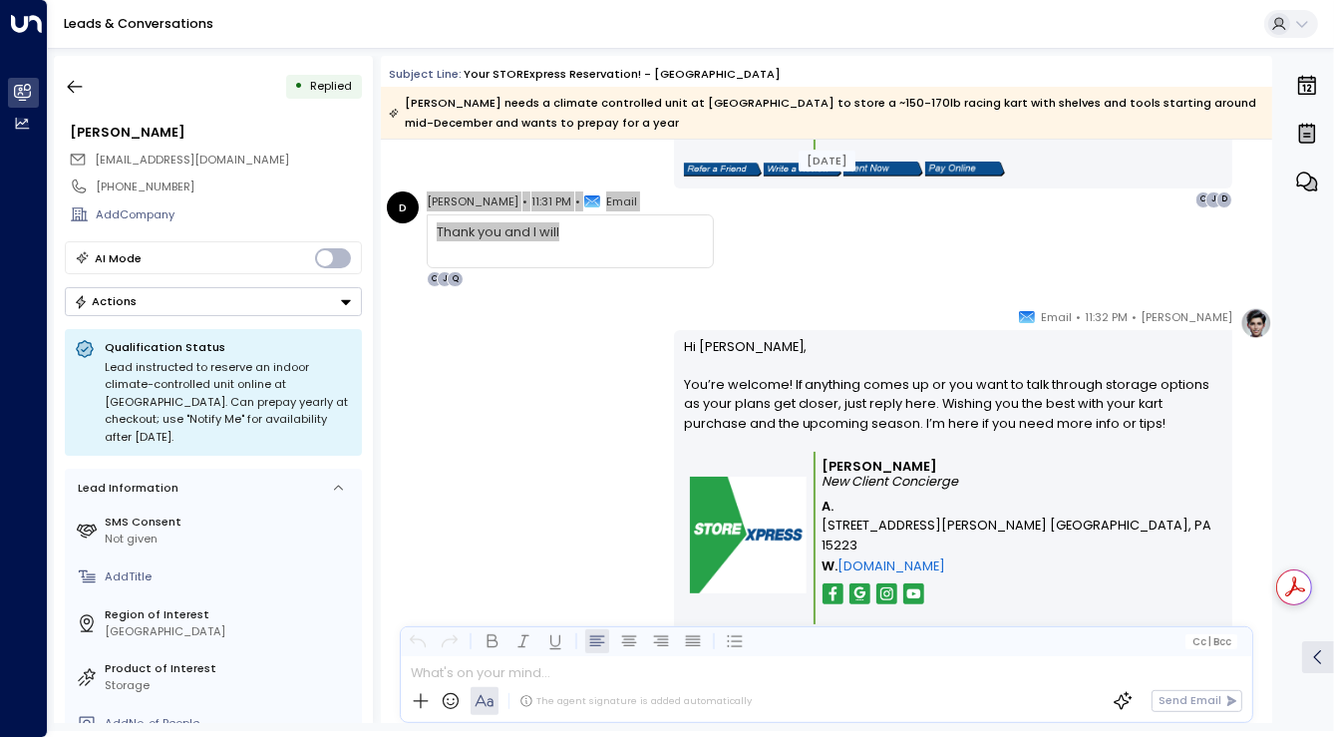
scroll to position [5115, 0]
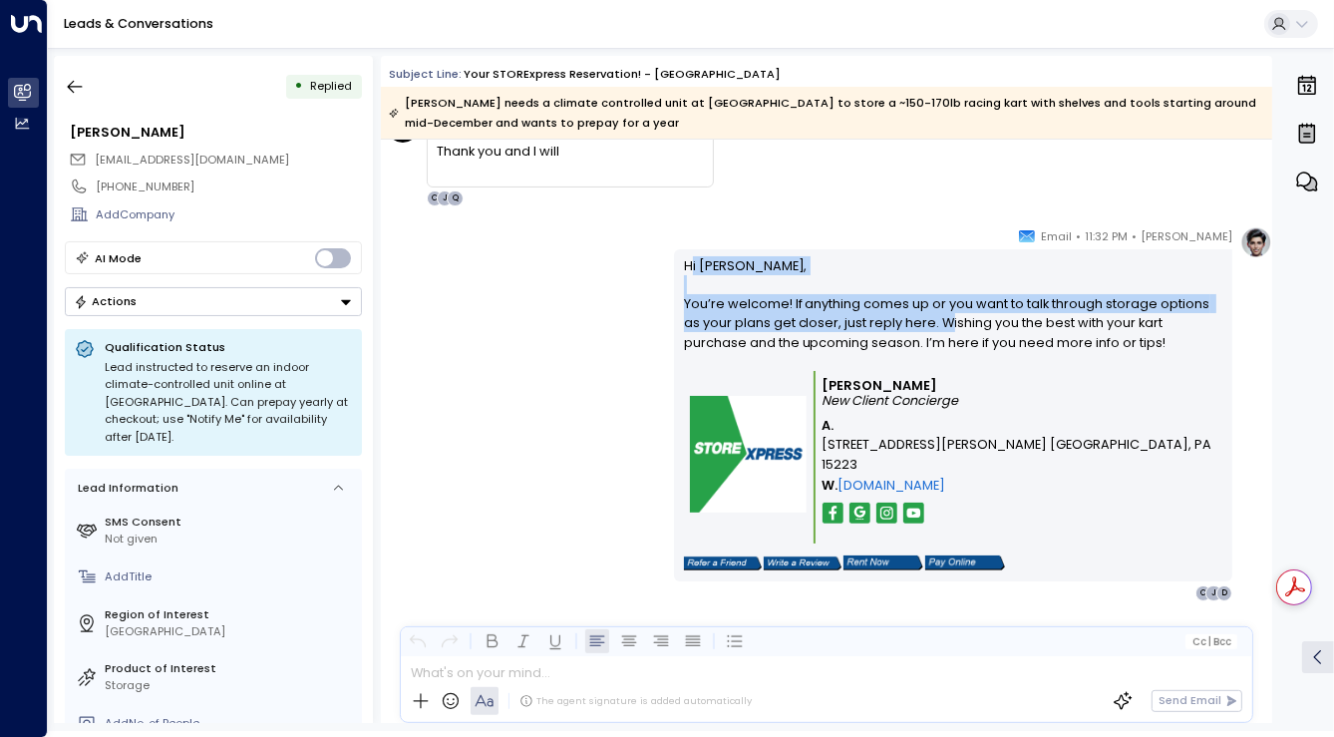
drag, startPoint x: 684, startPoint y: 260, endPoint x: 940, endPoint y: 326, distance: 264.5
click at [940, 326] on p "Hi Dominic, You’re welcome! If anything comes up or you want to talk through st…" at bounding box center [953, 313] width 539 height 115
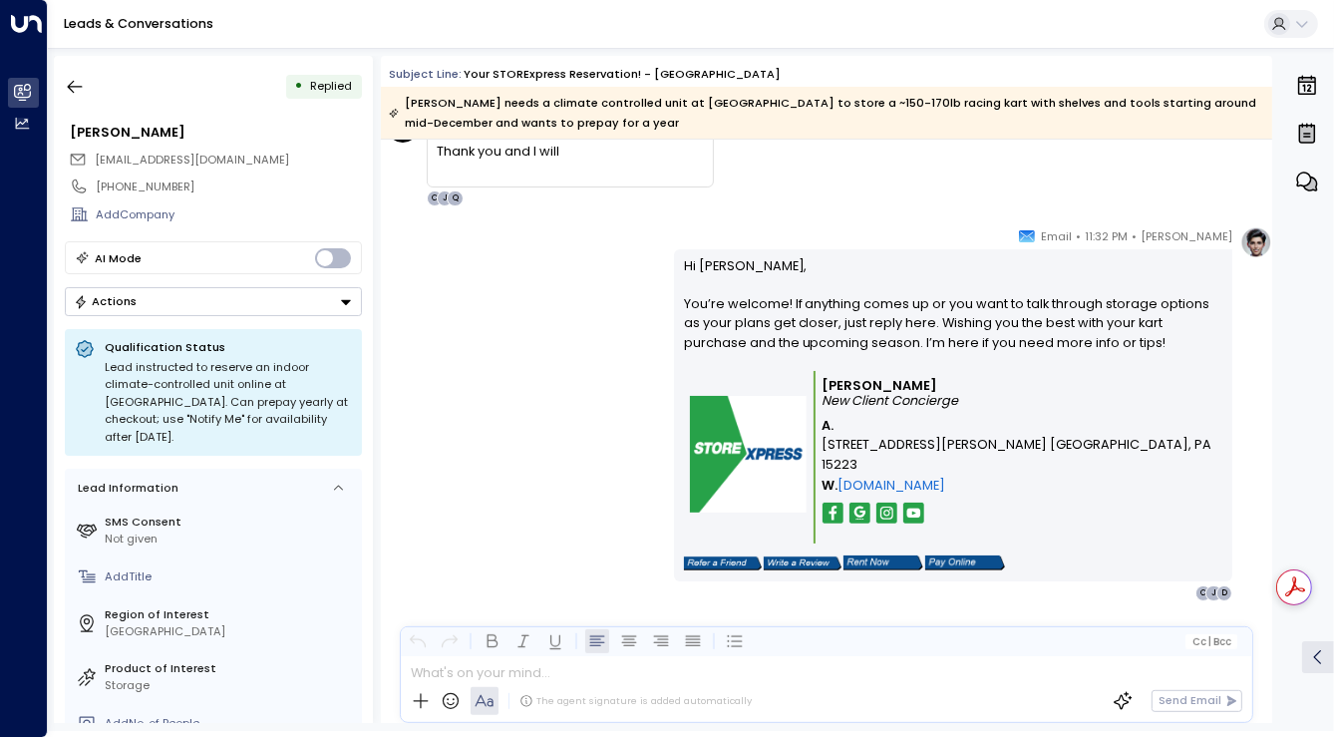
click at [622, 195] on div "Dominic • 11:31 PM • Email Thank you and I will Q J C" at bounding box center [570, 159] width 287 height 96
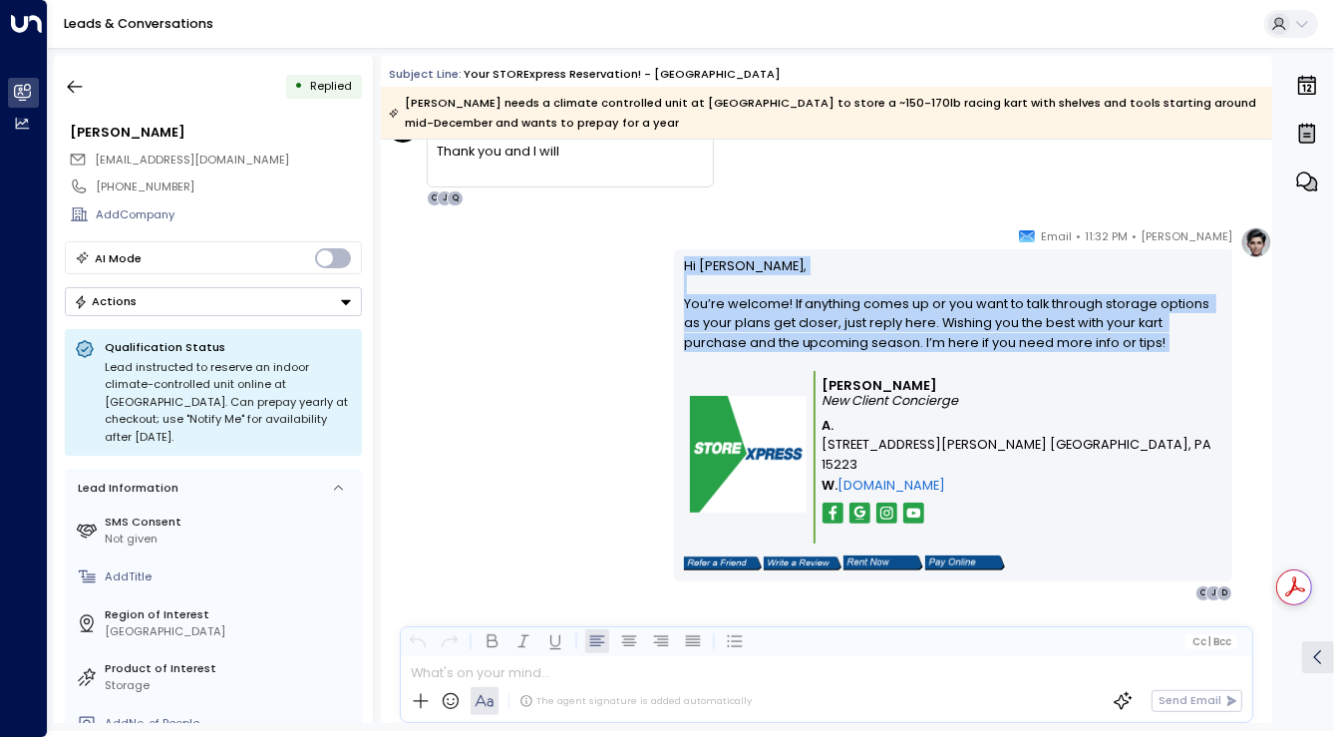
drag, startPoint x: 677, startPoint y: 261, endPoint x: 986, endPoint y: 359, distance: 324.1
click at [986, 359] on div "Hi Dominic, You’re welcome! If anything comes up or you want to talk through st…" at bounding box center [953, 415] width 558 height 332
click at [638, 261] on div "Quinn Ellis • 11:32 PM • Email Hi Dominic, You’re welcome! If anything comes up…" at bounding box center [826, 413] width 891 height 375
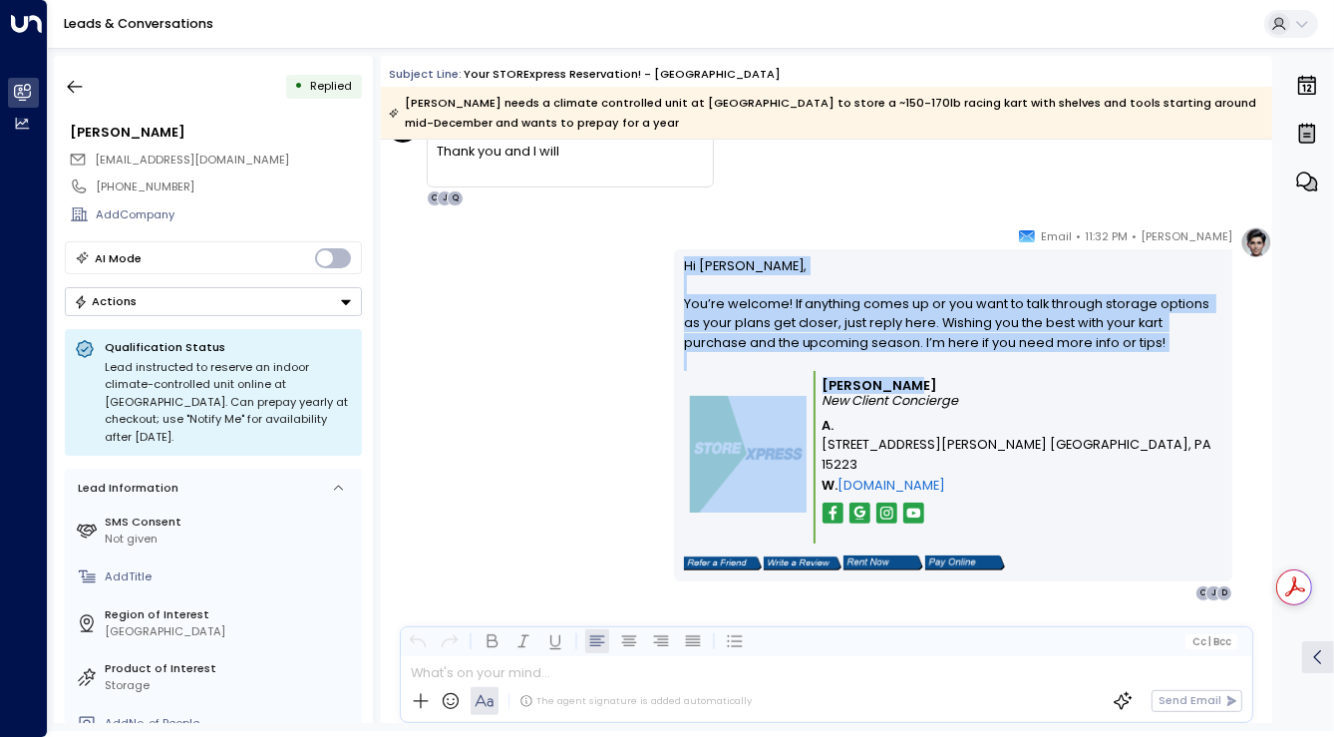
drag, startPoint x: 678, startPoint y: 259, endPoint x: 897, endPoint y: 379, distance: 249.8
click at [897, 379] on div "Hi Dominic, You’re welcome! If anything comes up or you want to talk through st…" at bounding box center [953, 415] width 539 height 319
click at [81, 96] on icon "button" at bounding box center [75, 87] width 20 height 20
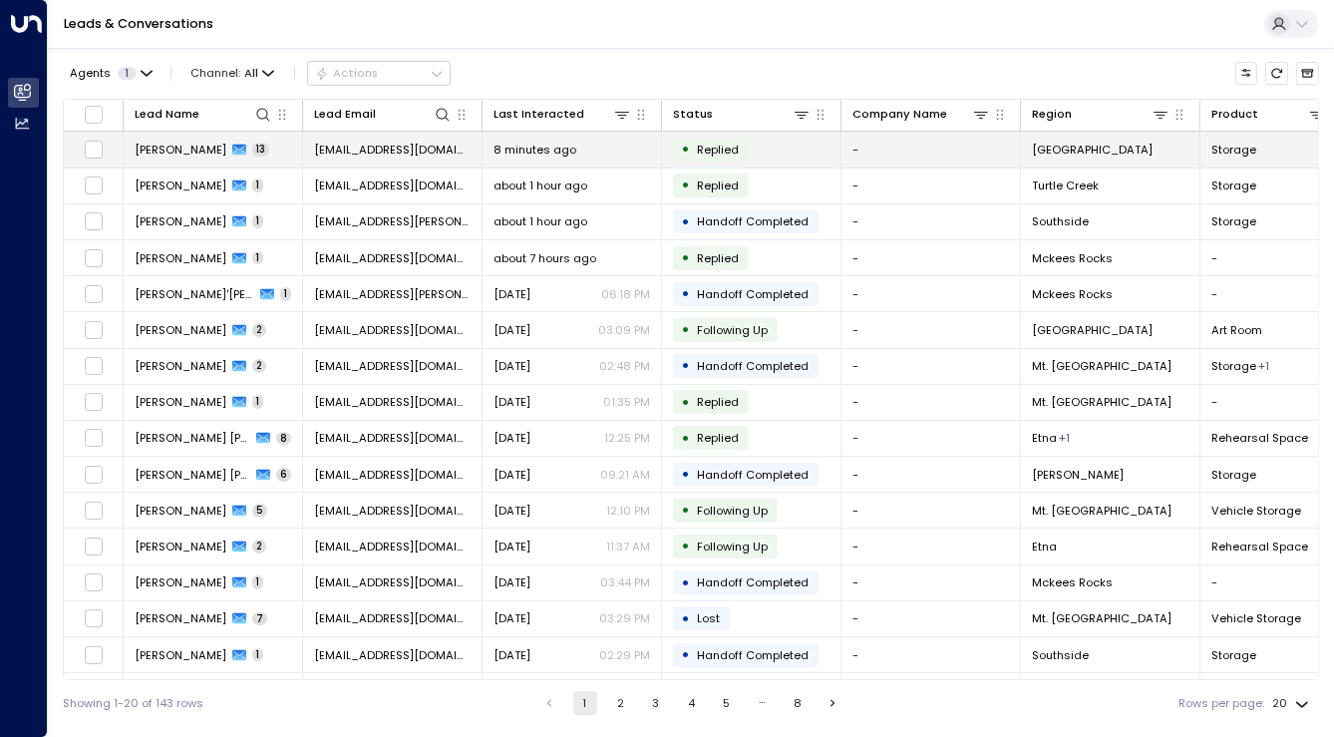
click at [580, 152] on div "8 minutes ago" at bounding box center [571, 150] width 156 height 16
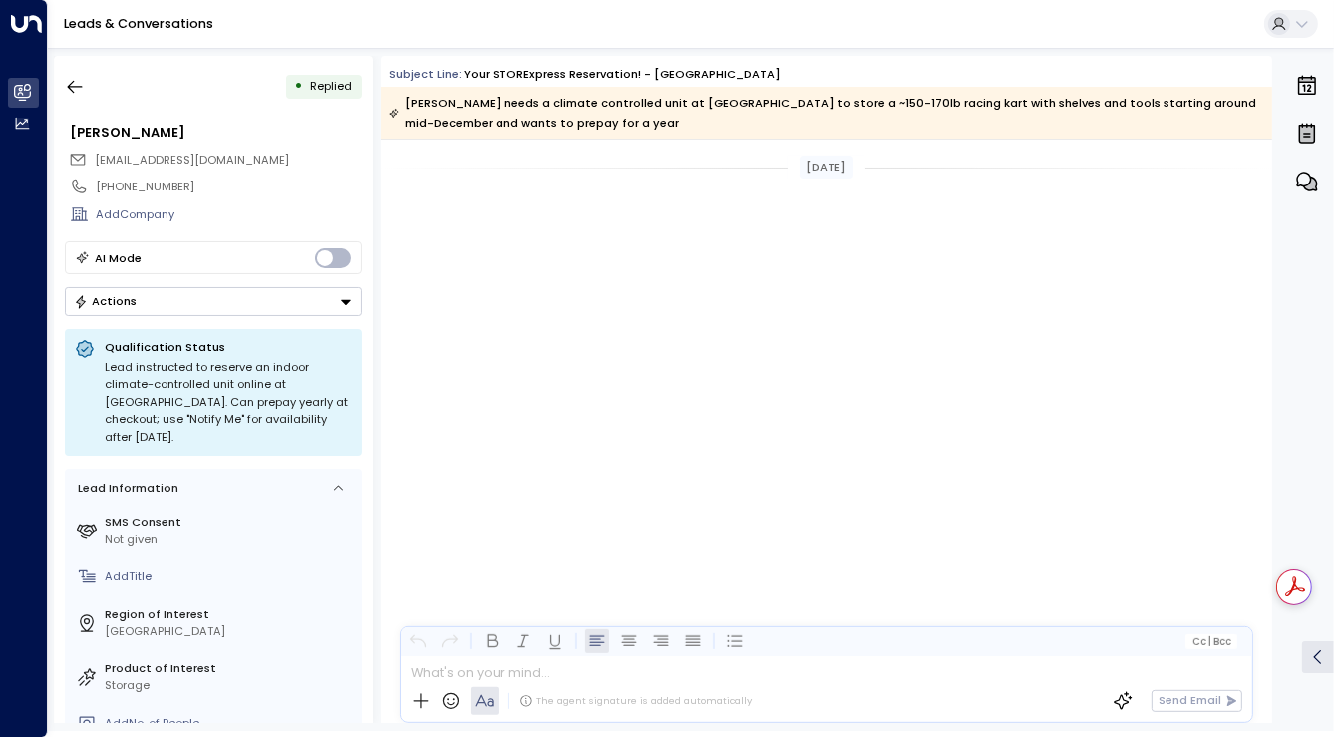
scroll to position [6262, 0]
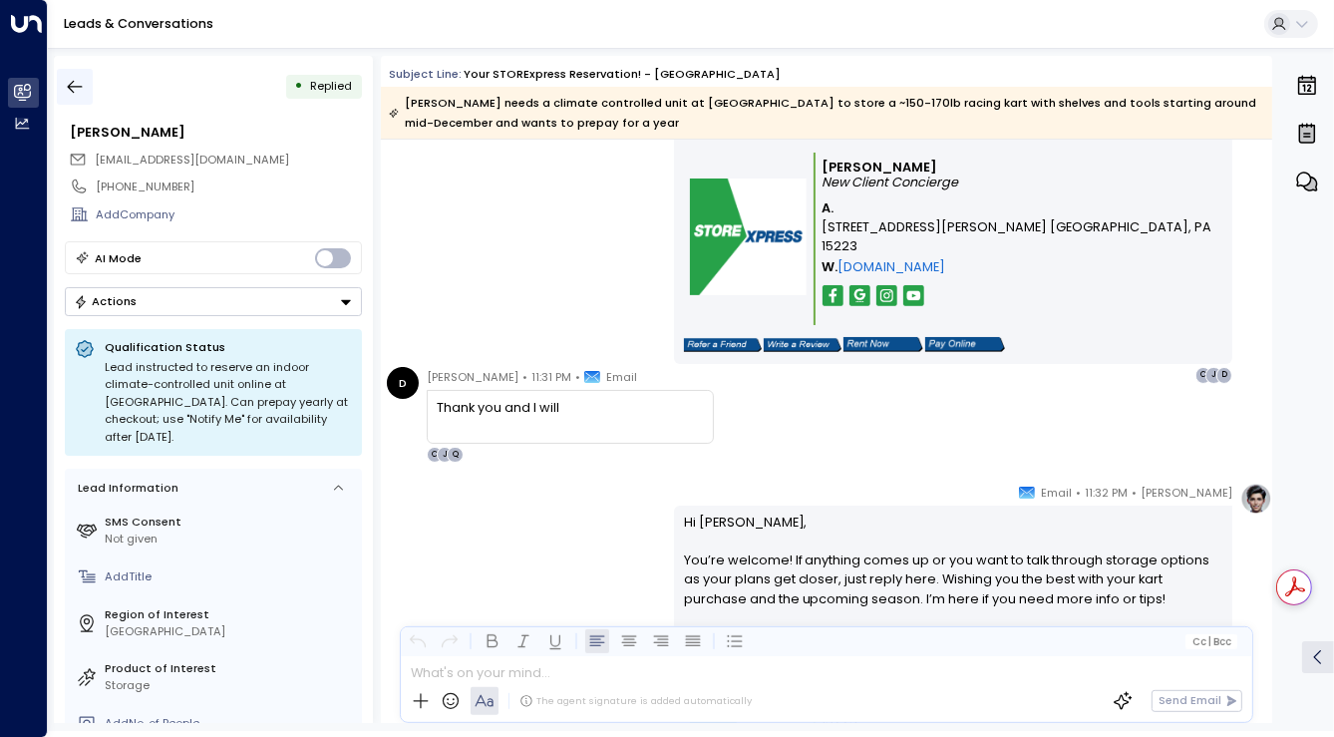
click at [76, 92] on icon "button" at bounding box center [75, 87] width 20 height 20
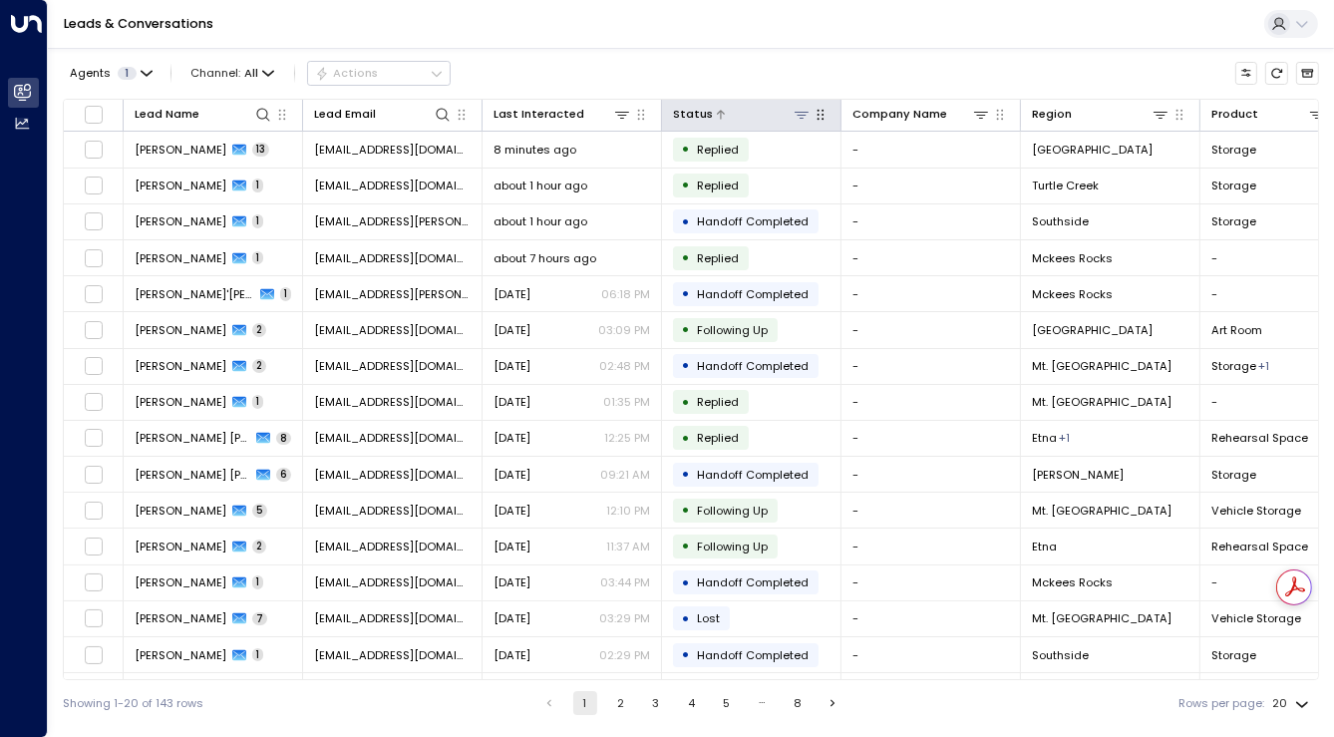
click at [801, 119] on icon at bounding box center [801, 115] width 14 height 7
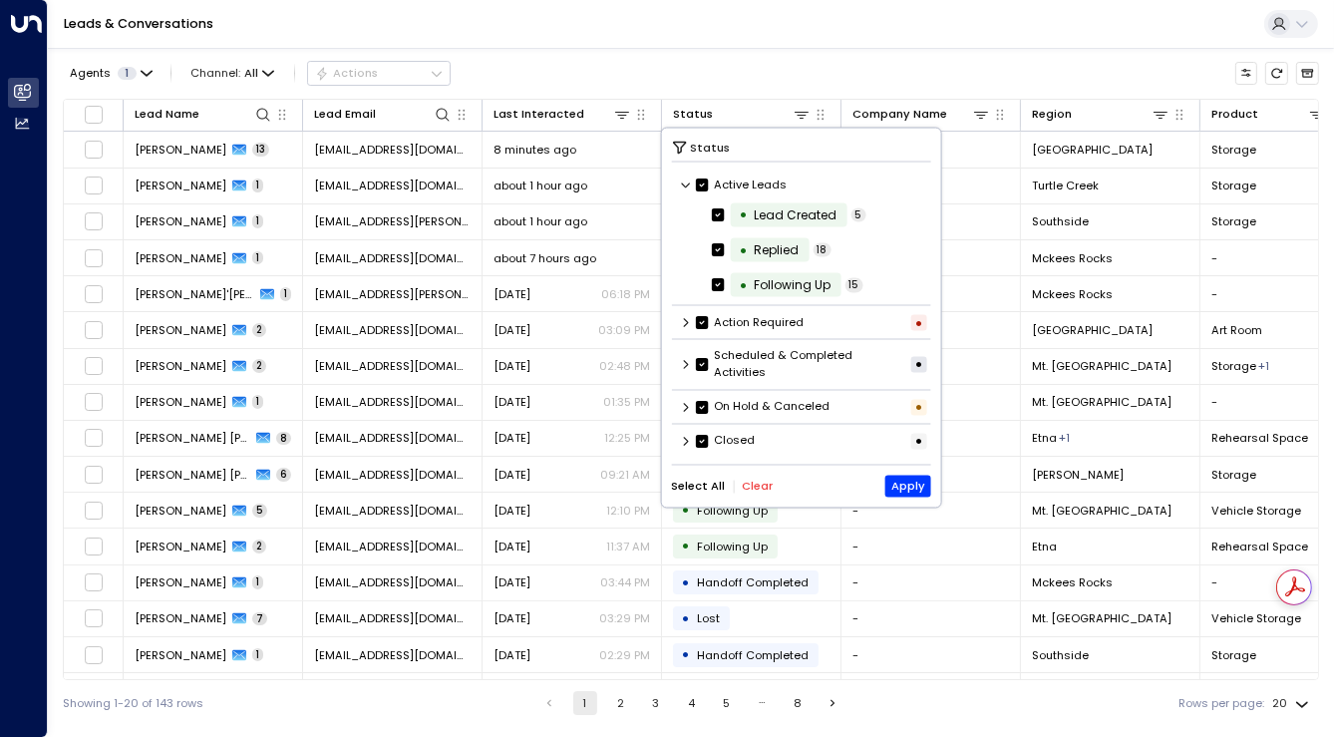
scroll to position [1, 0]
click at [689, 319] on icon at bounding box center [686, 321] width 12 height 12
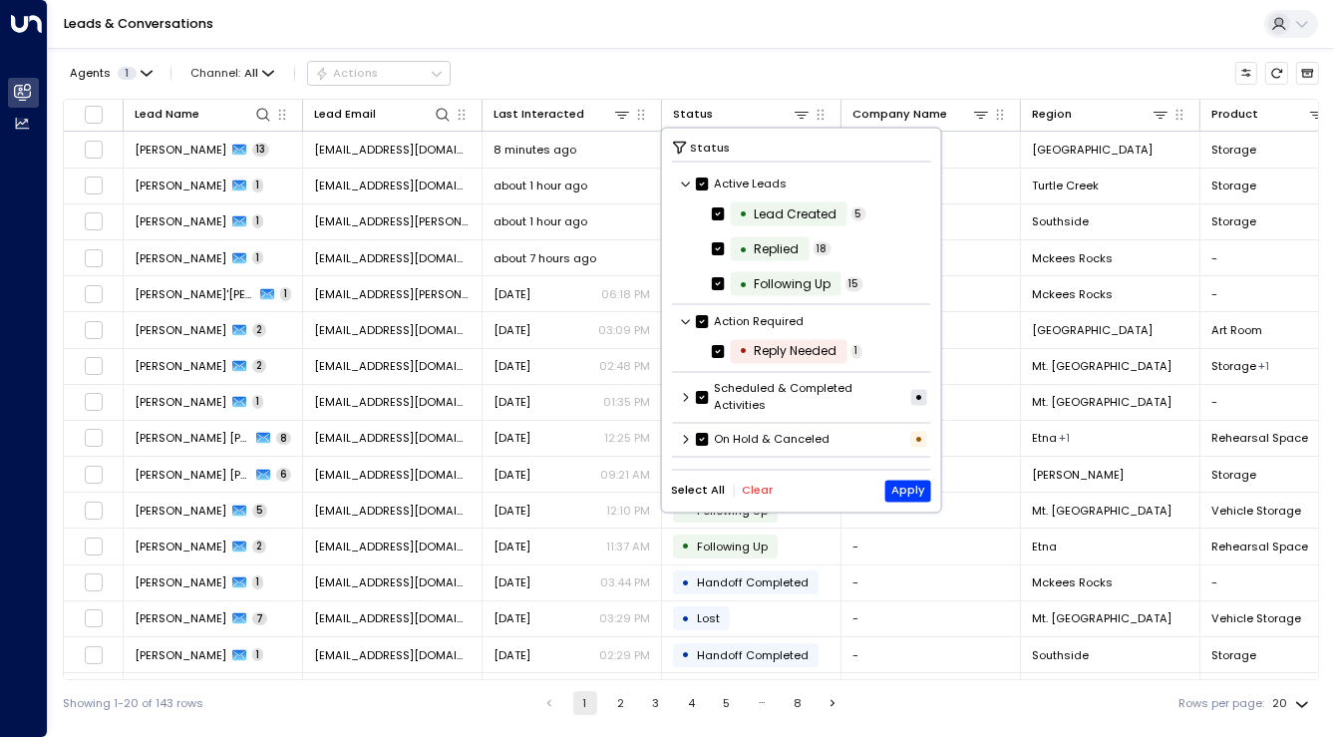
click at [685, 318] on icon at bounding box center [686, 321] width 12 height 12
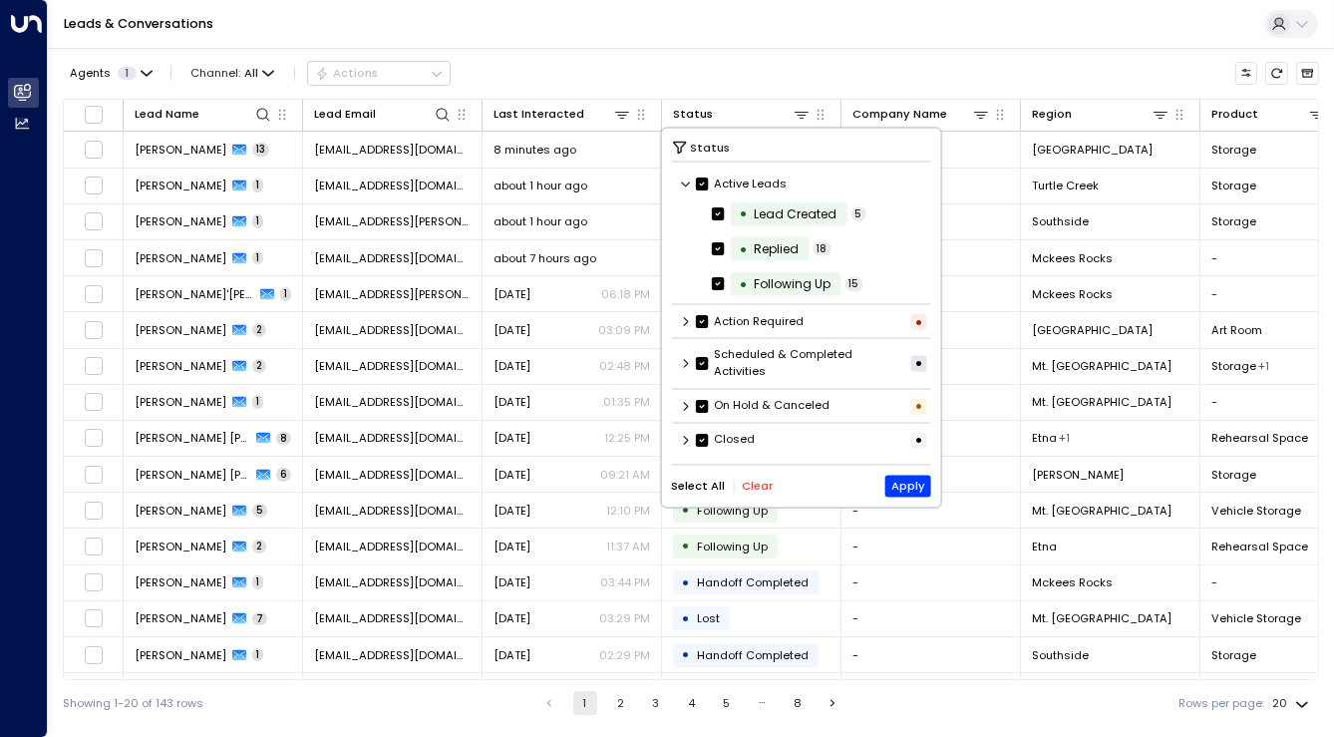
click at [693, 358] on div "Scheduled & Completed Activities •" at bounding box center [801, 364] width 260 height 44
click at [690, 364] on icon at bounding box center [686, 364] width 12 height 12
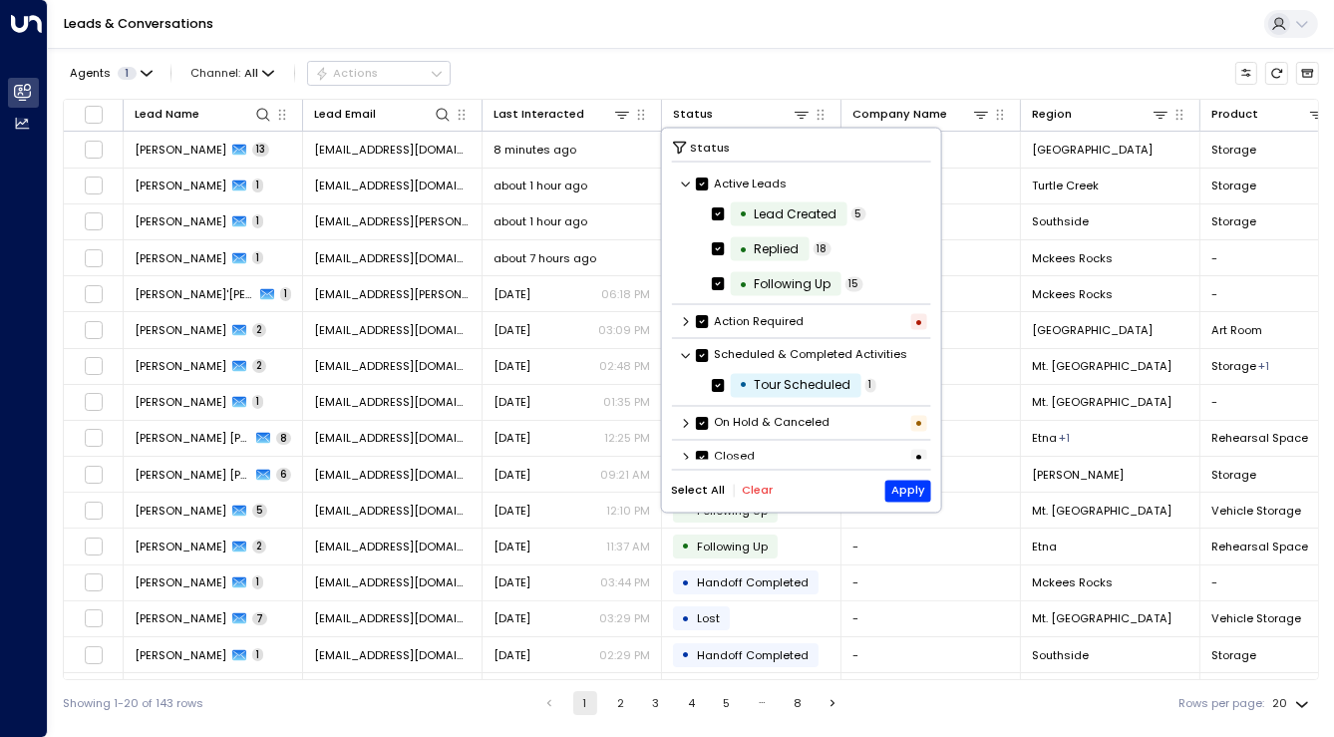
click at [683, 364] on div "Scheduled & Completed Activities" at bounding box center [801, 355] width 260 height 27
click at [682, 358] on icon at bounding box center [686, 355] width 12 height 12
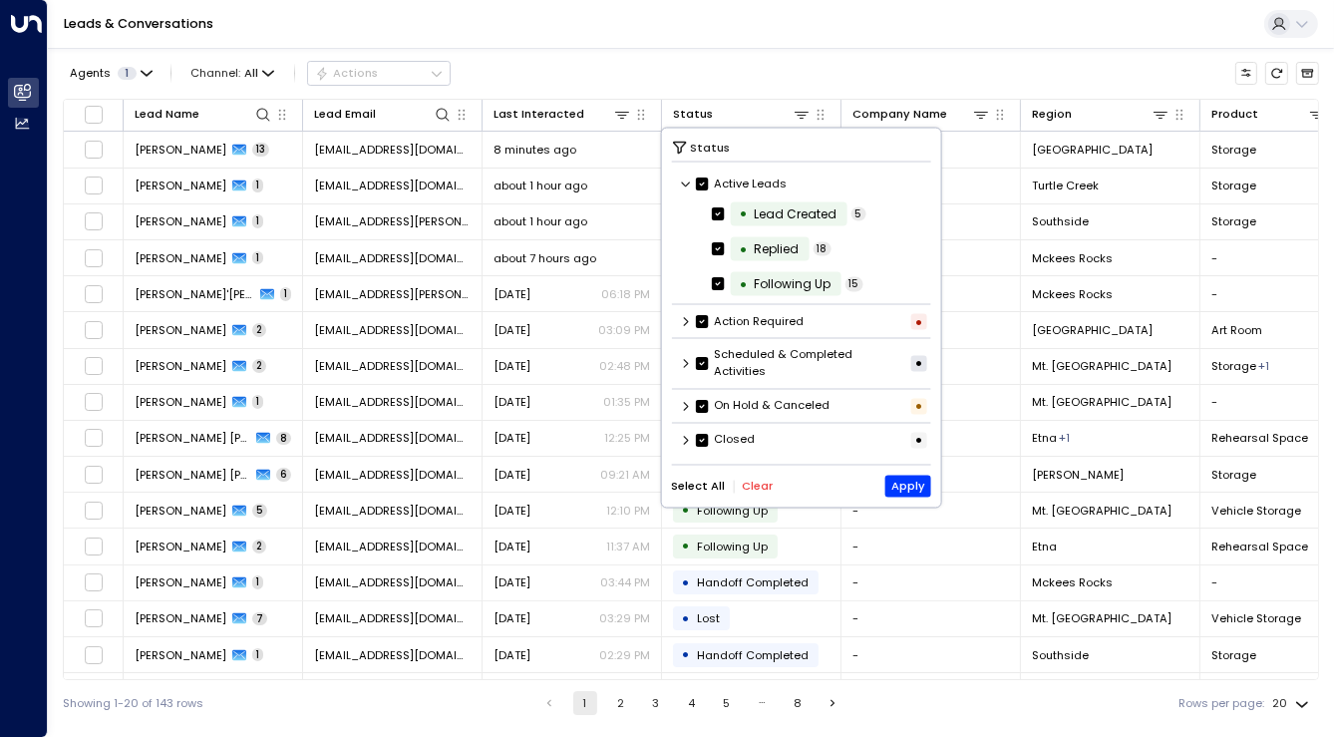
click at [684, 400] on icon at bounding box center [686, 406] width 12 height 12
click at [686, 404] on icon at bounding box center [686, 406] width 9 height 5
click at [691, 434] on icon at bounding box center [686, 440] width 12 height 12
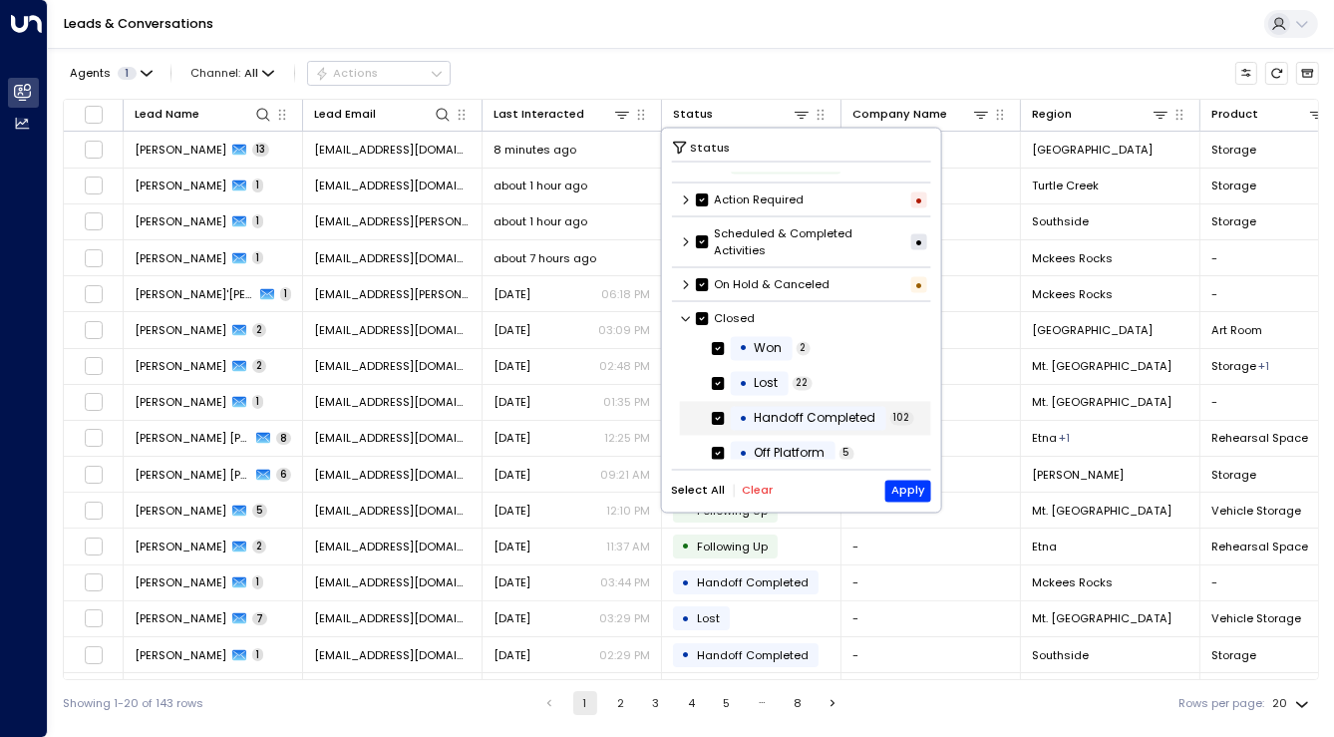
scroll to position [130, 0]
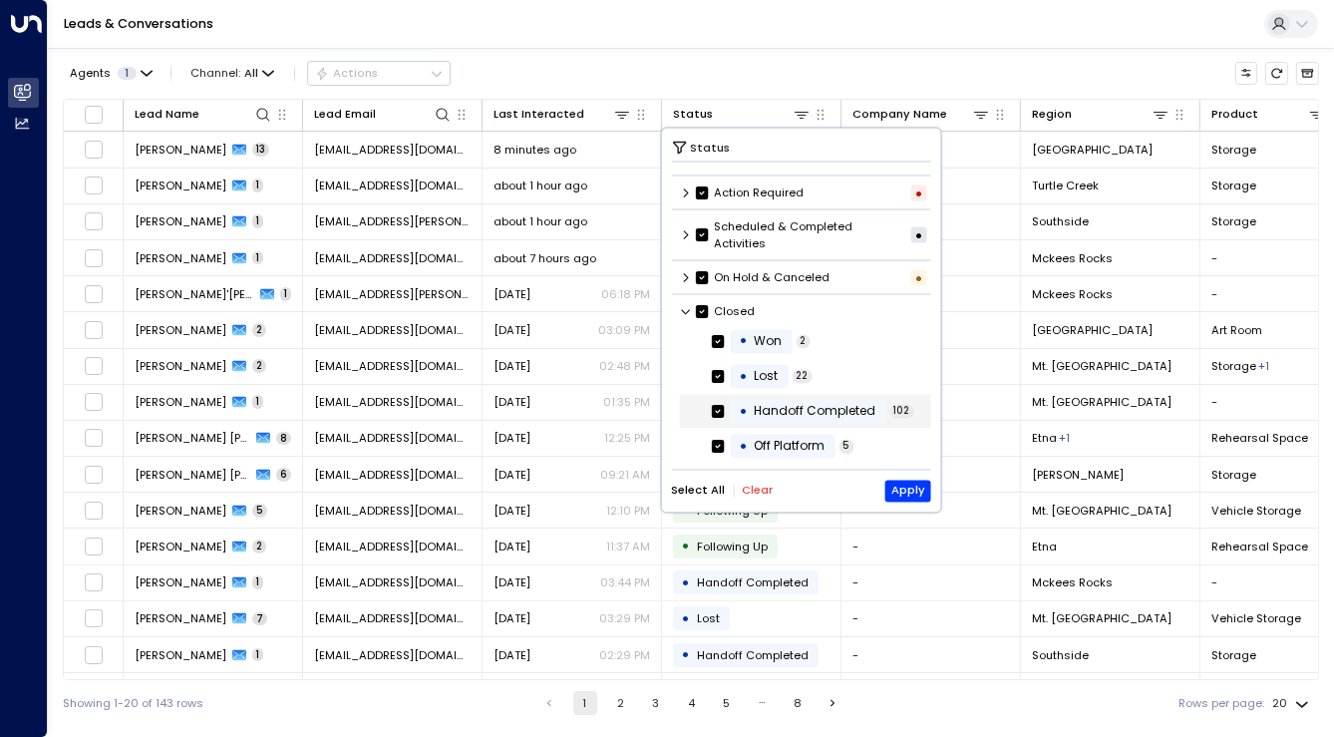
click at [780, 403] on div "Handoff Completed" at bounding box center [815, 412] width 122 height 18
click at [747, 413] on span "Handoff Completed" at bounding box center [815, 412] width 136 height 18
click at [800, 90] on div "Agents 1 Channel: All Actions" at bounding box center [691, 73] width 1256 height 35
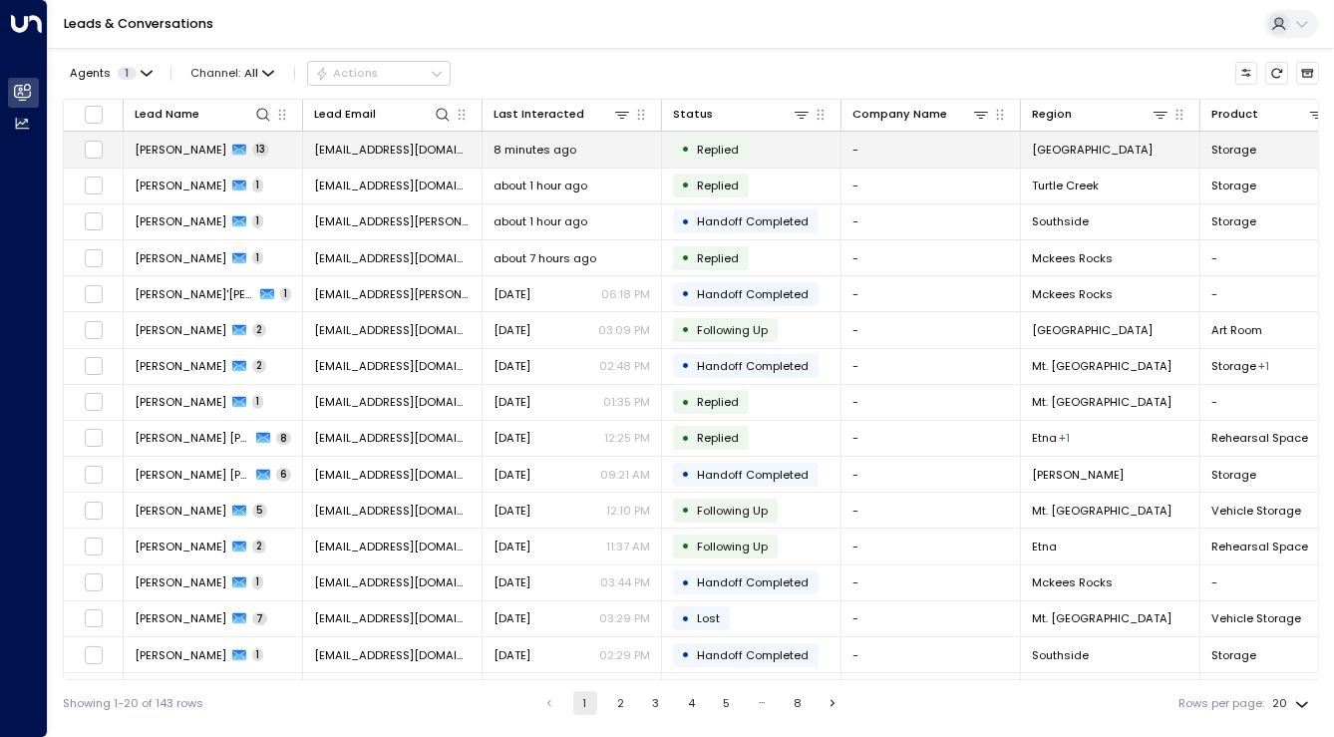
click at [701, 152] on span "Replied" at bounding box center [718, 150] width 42 height 16
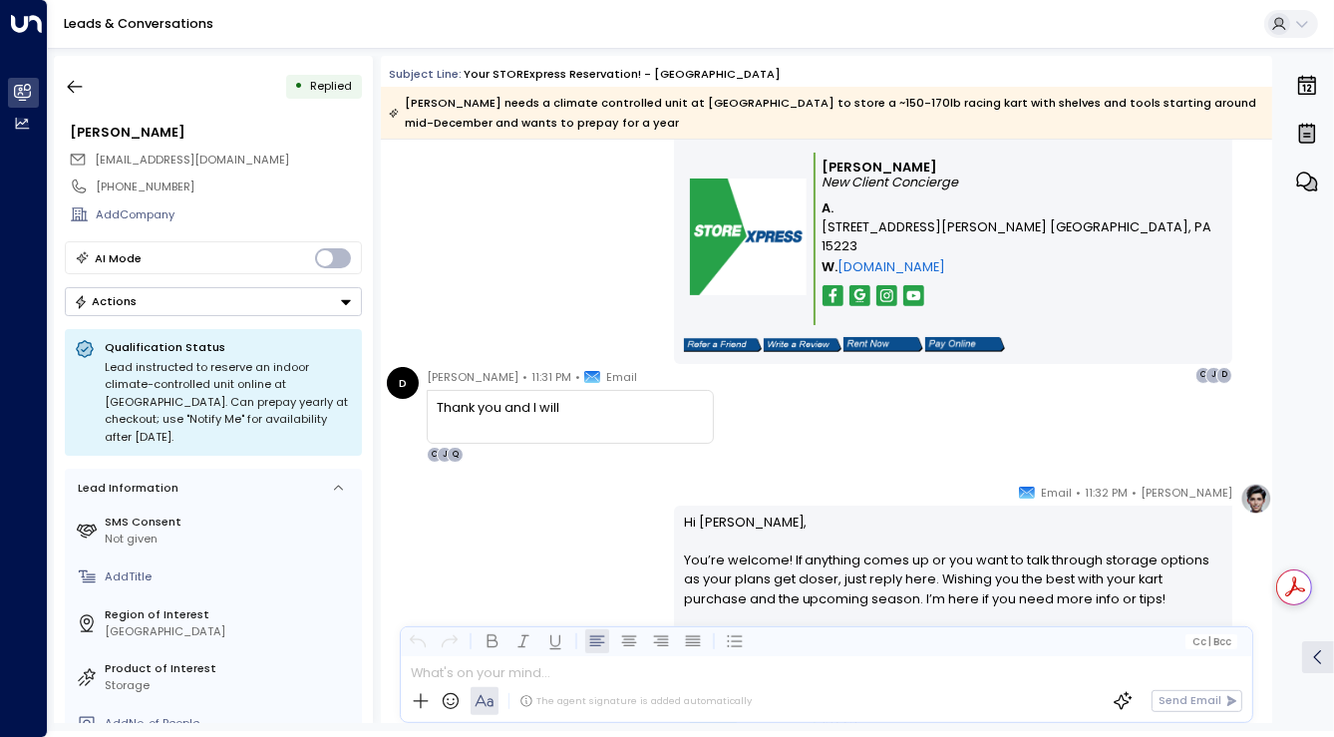
click at [308, 307] on button "Actions" at bounding box center [213, 301] width 297 height 29
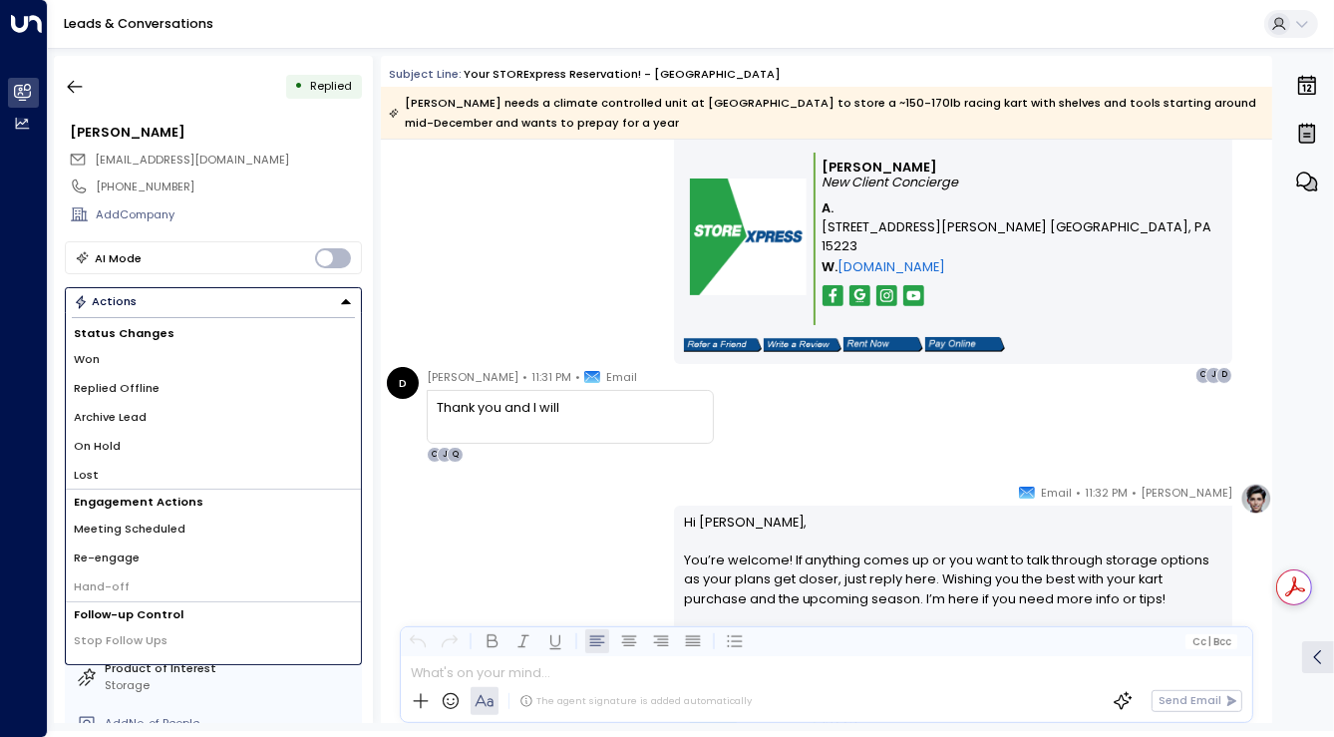
scroll to position [20, 0]
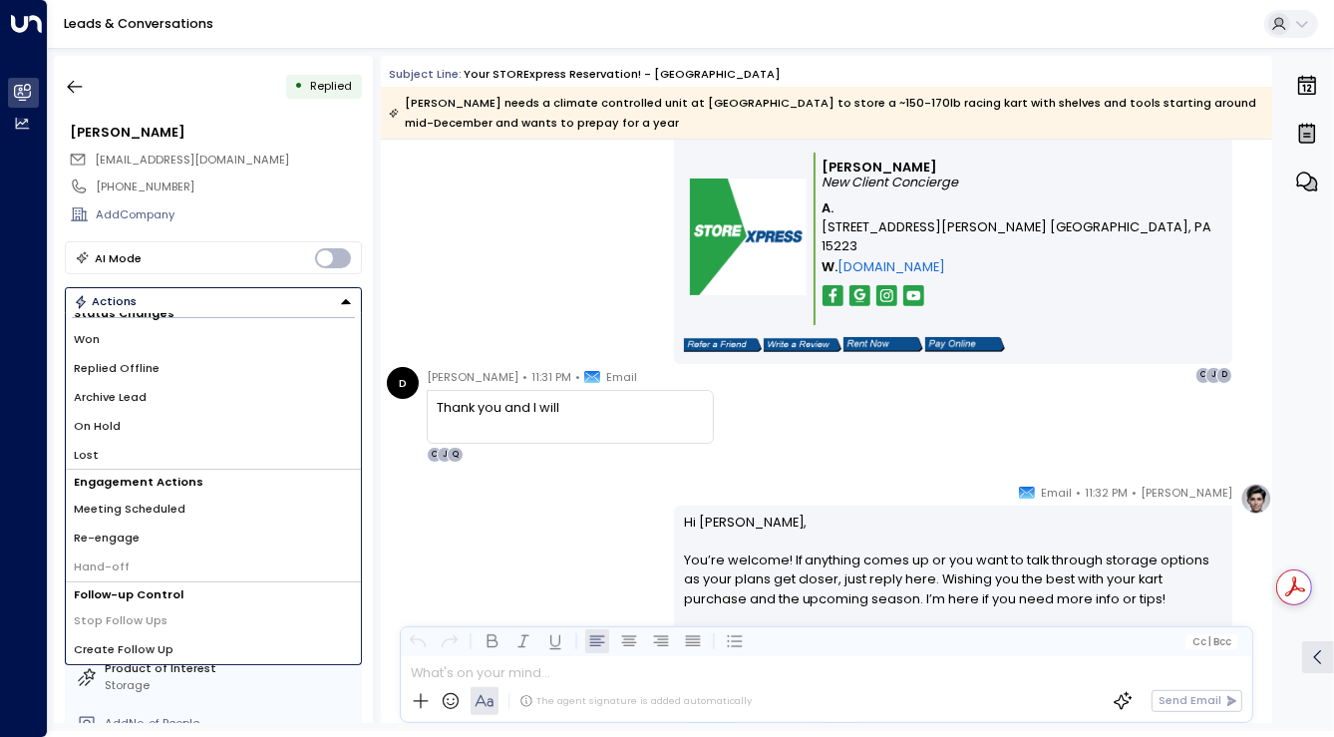
click at [248, 249] on div "AI Mode" at bounding box center [213, 257] width 297 height 33
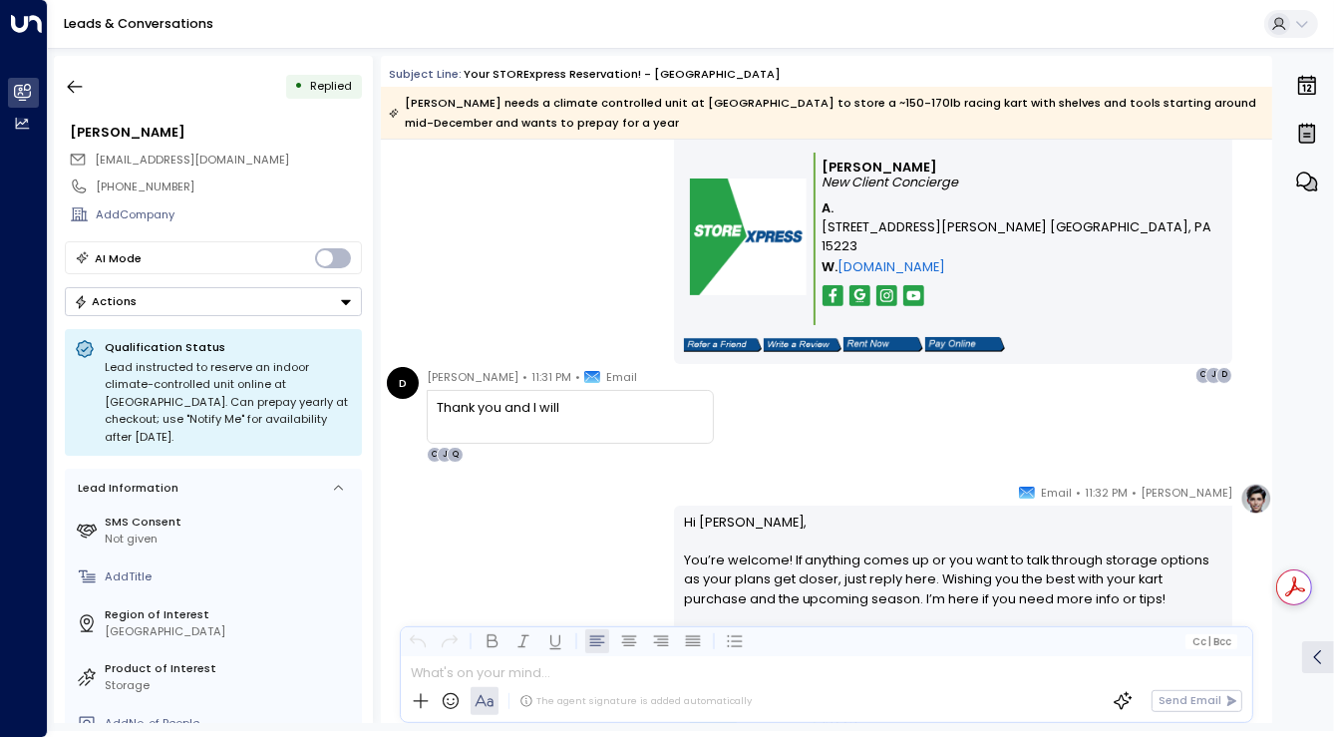
click at [326, 302] on button "Actions" at bounding box center [213, 301] width 297 height 29
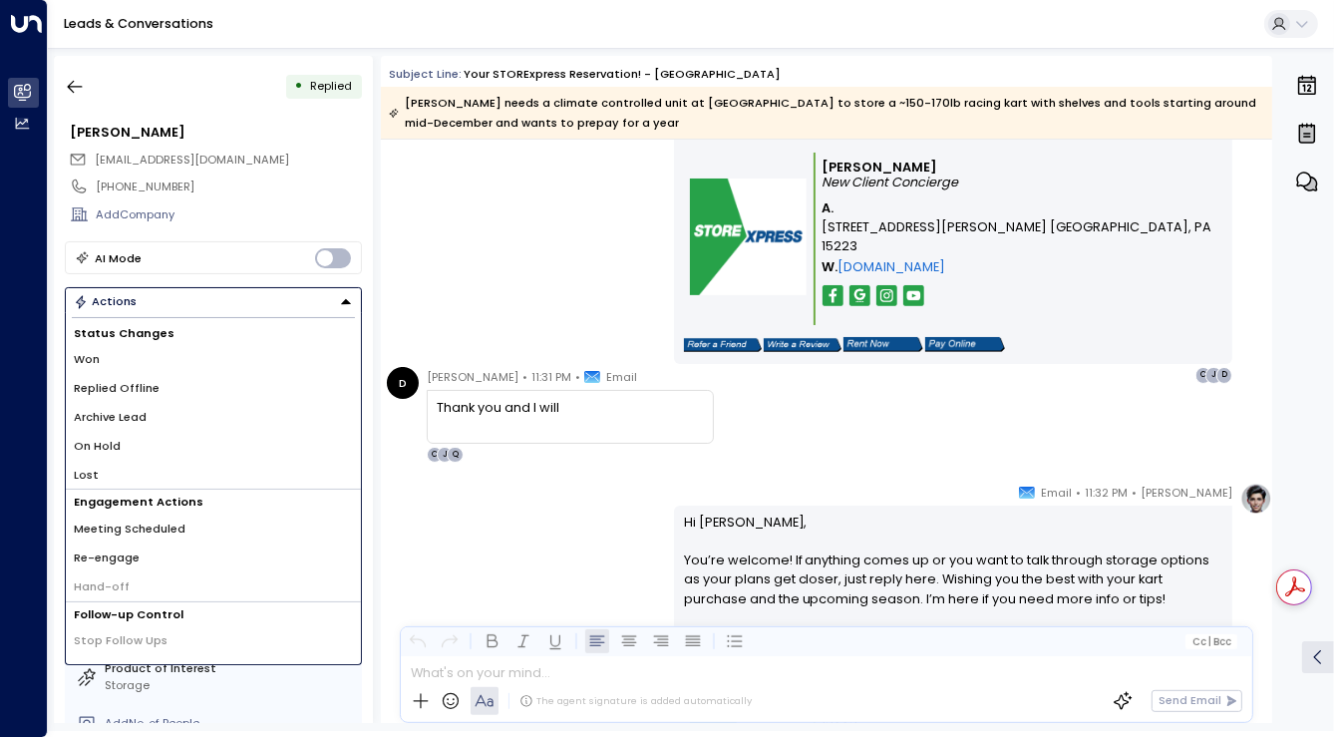
click at [164, 155] on span "[EMAIL_ADDRESS][DOMAIN_NAME]" at bounding box center [192, 160] width 194 height 16
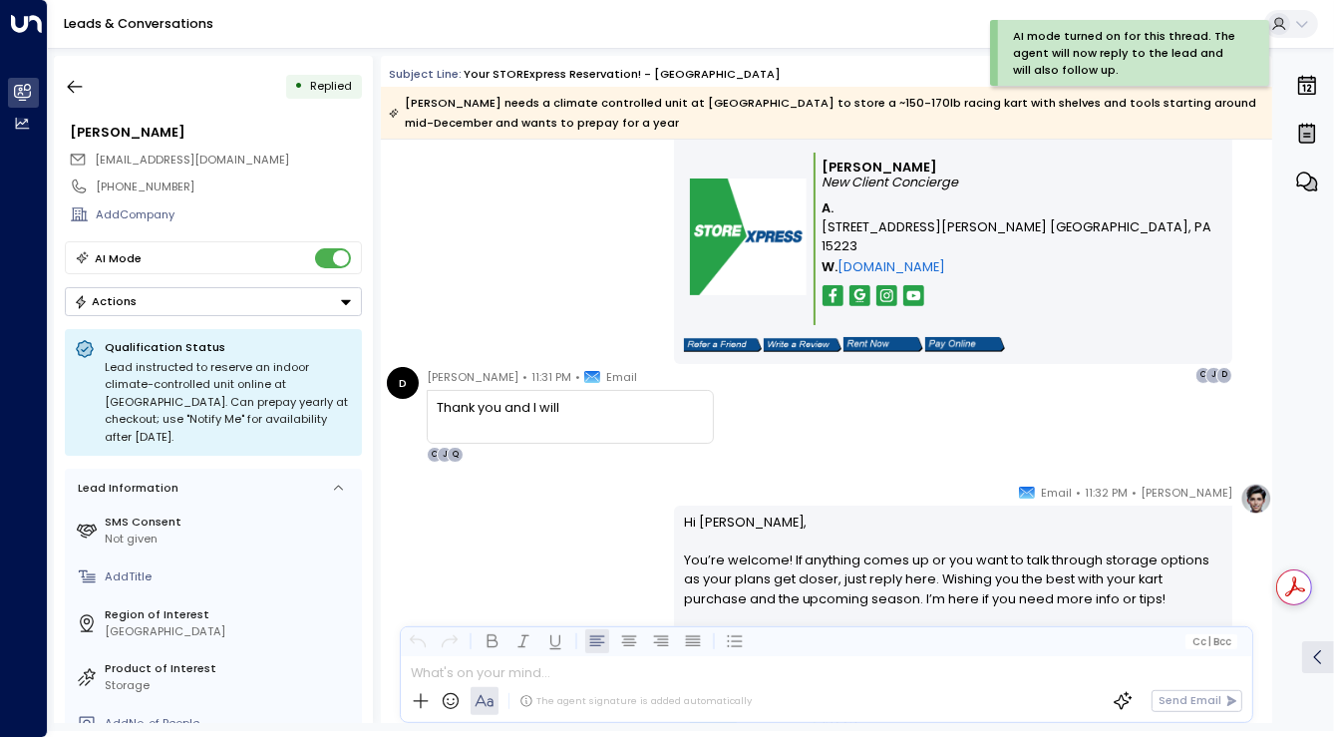
click at [323, 290] on button "Actions" at bounding box center [213, 301] width 297 height 29
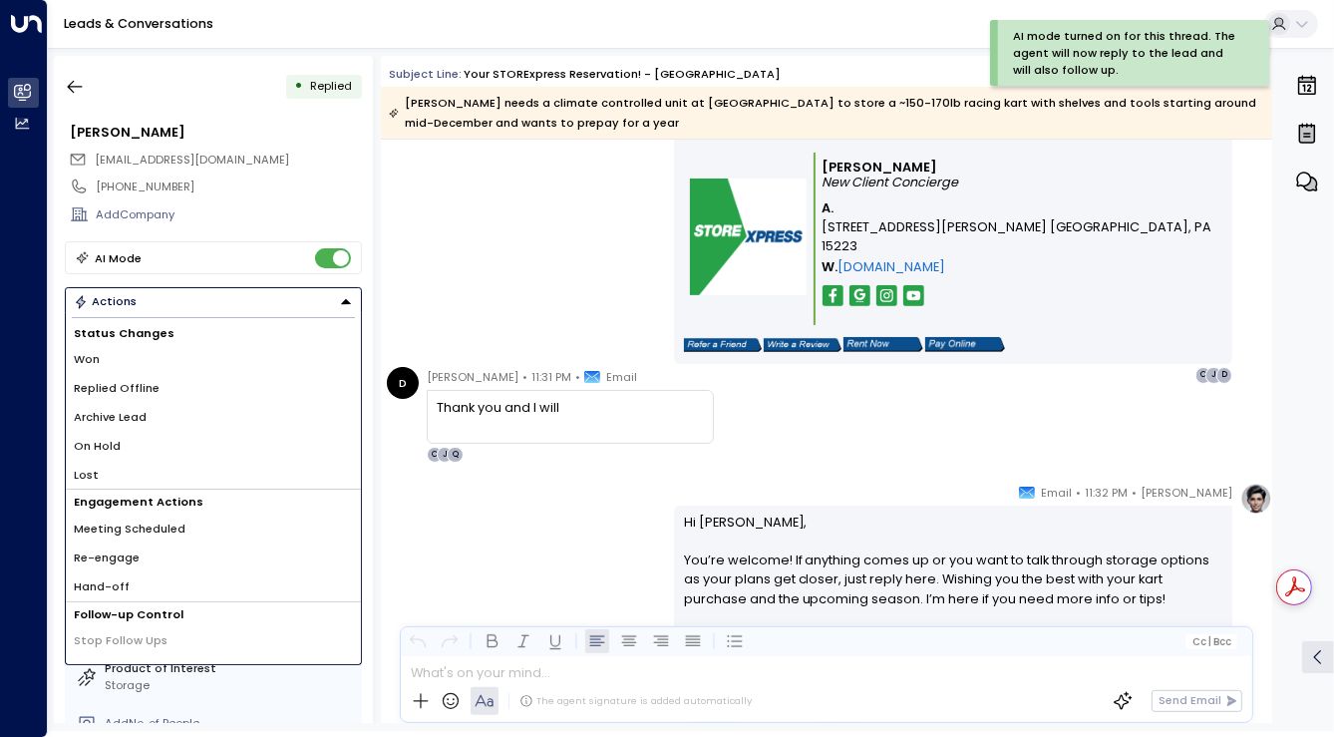
click at [113, 589] on span "Hand-off" at bounding box center [102, 586] width 56 height 17
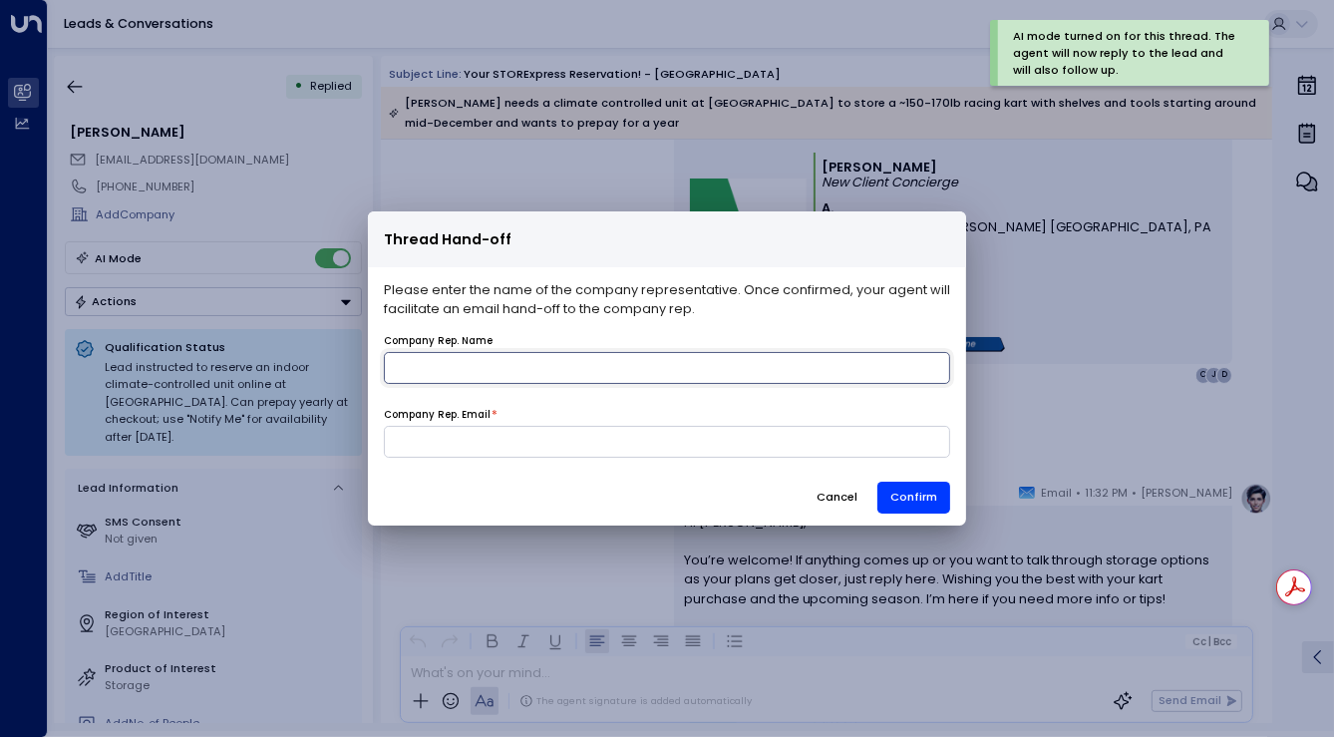
click at [568, 382] on input "name" at bounding box center [667, 368] width 566 height 32
type input "******"
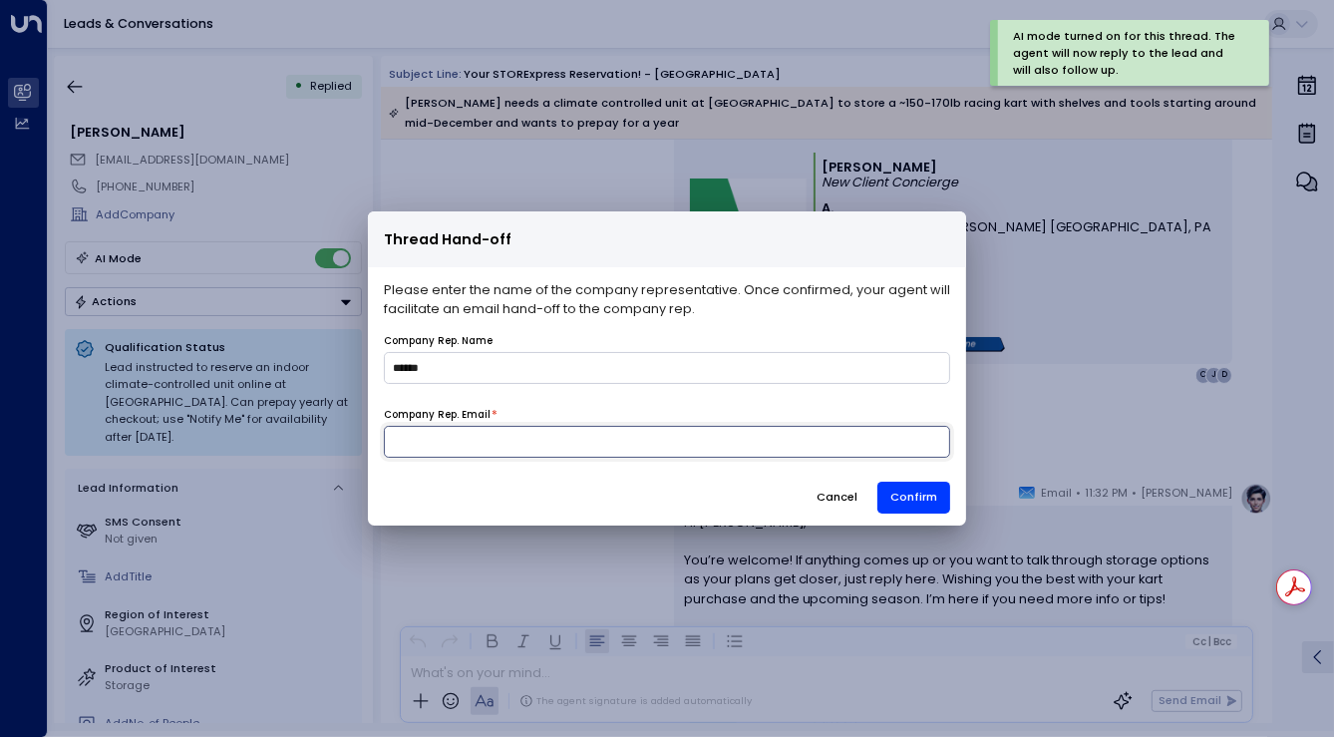
click at [517, 452] on input at bounding box center [667, 442] width 566 height 32
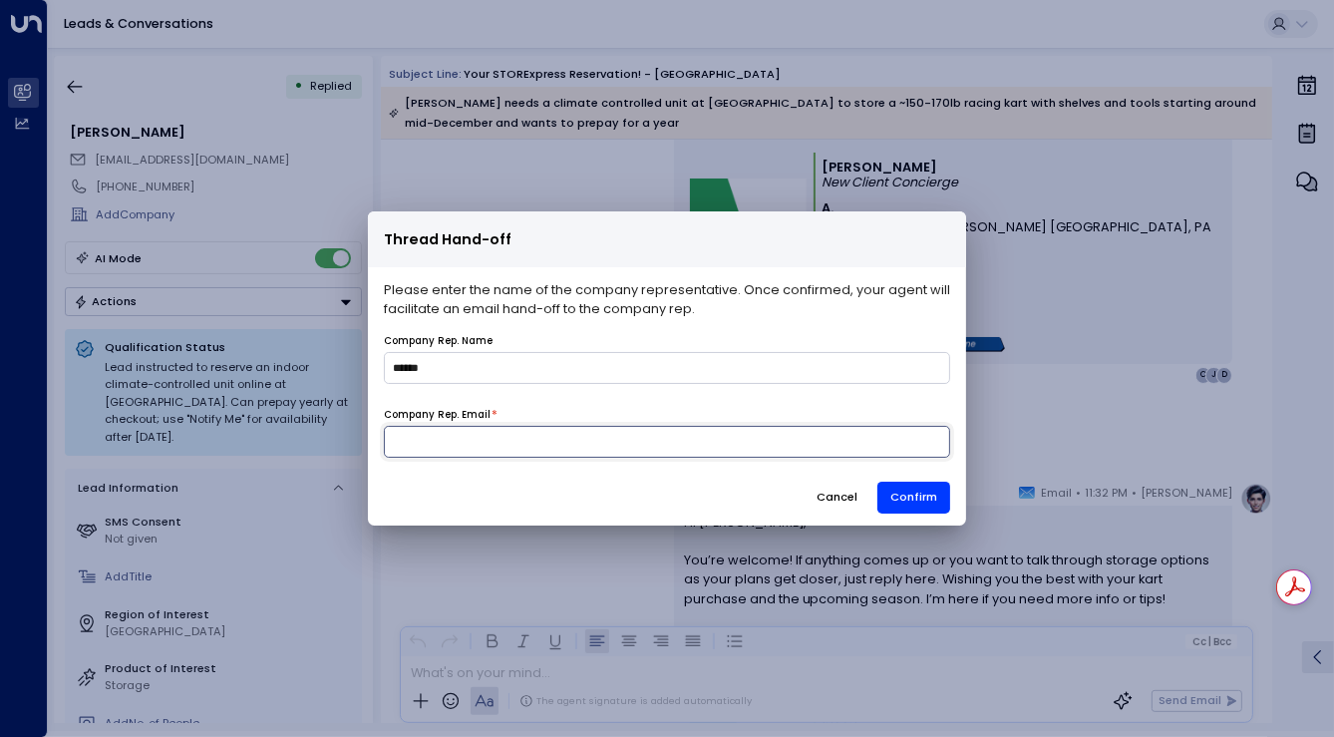
type input "**********"
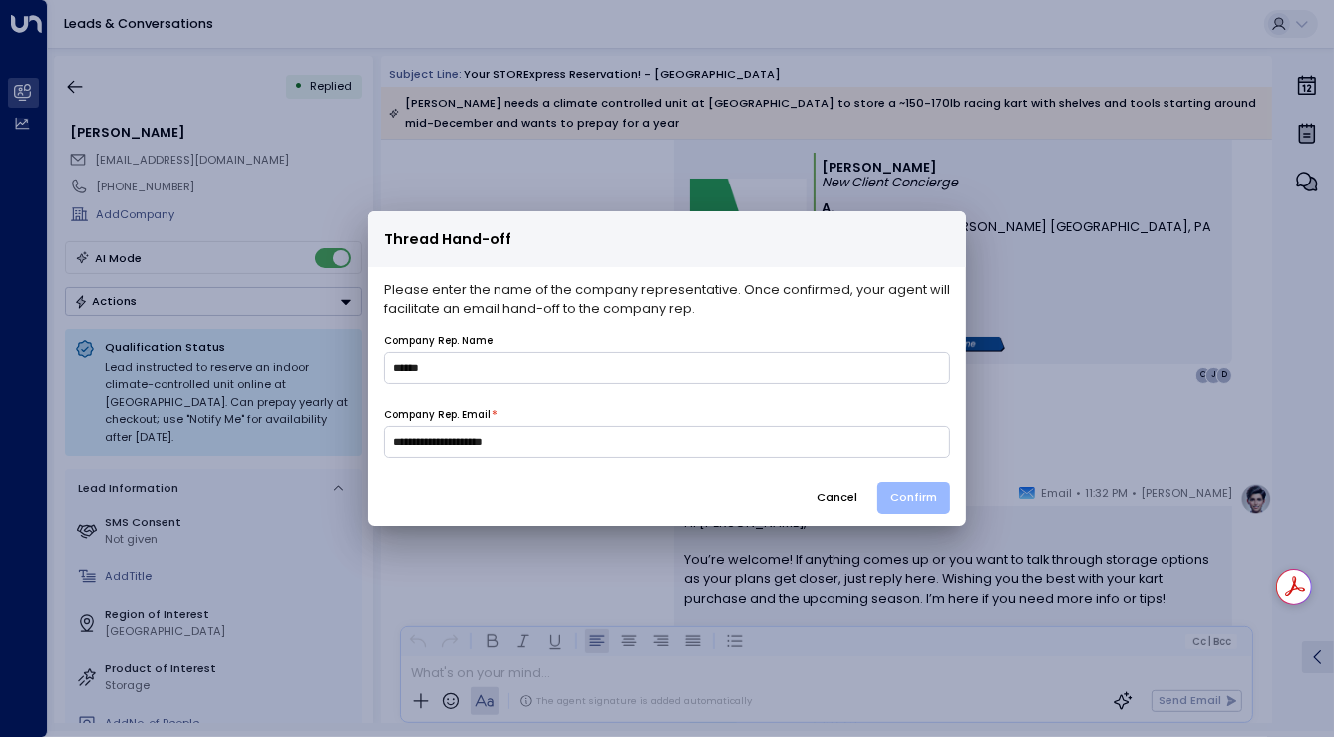
click at [907, 496] on button "Confirm" at bounding box center [913, 497] width 73 height 32
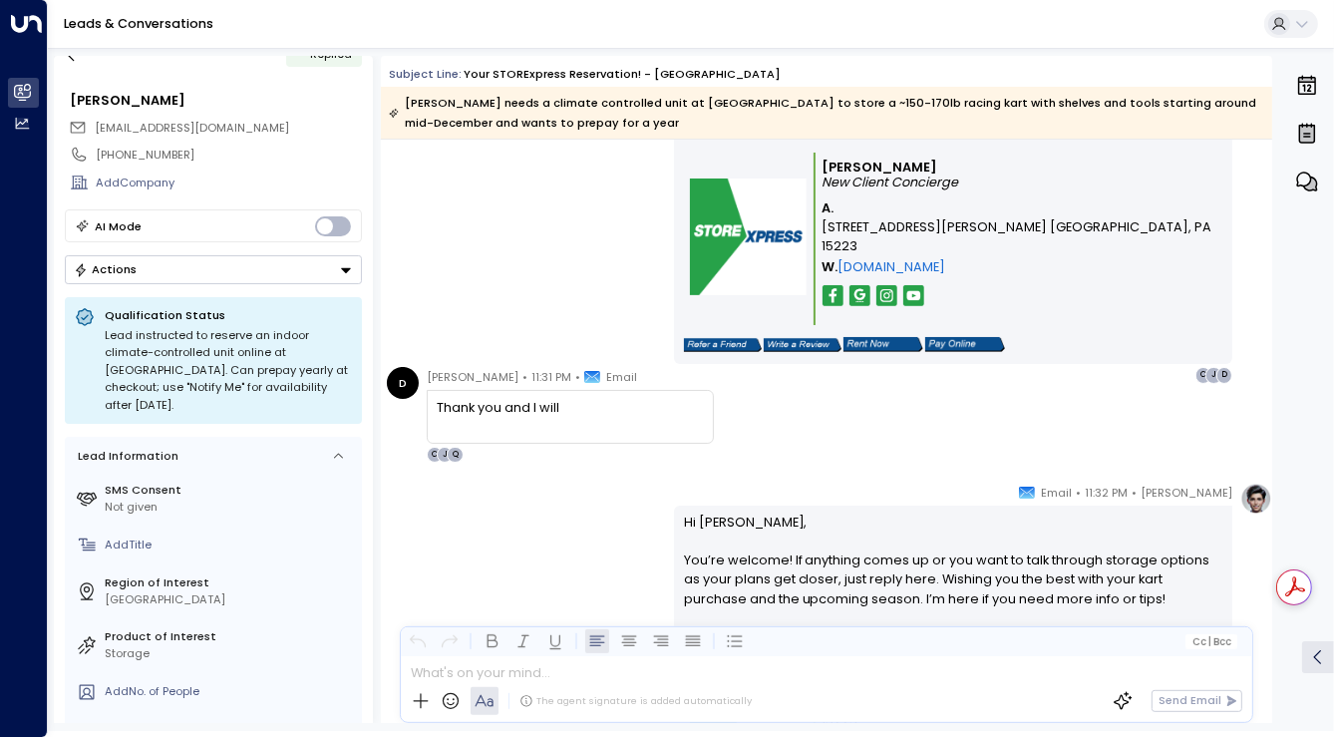
scroll to position [0, 0]
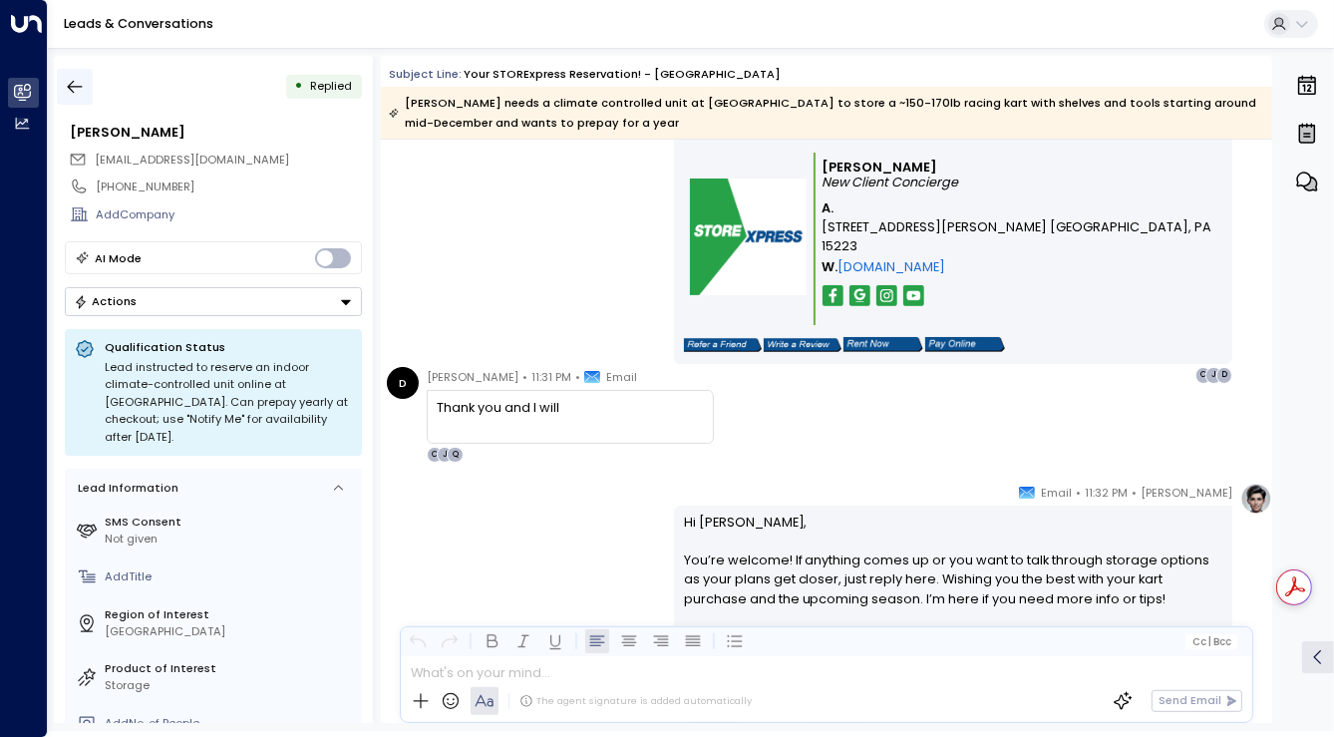
click at [80, 84] on icon "button" at bounding box center [75, 87] width 20 height 20
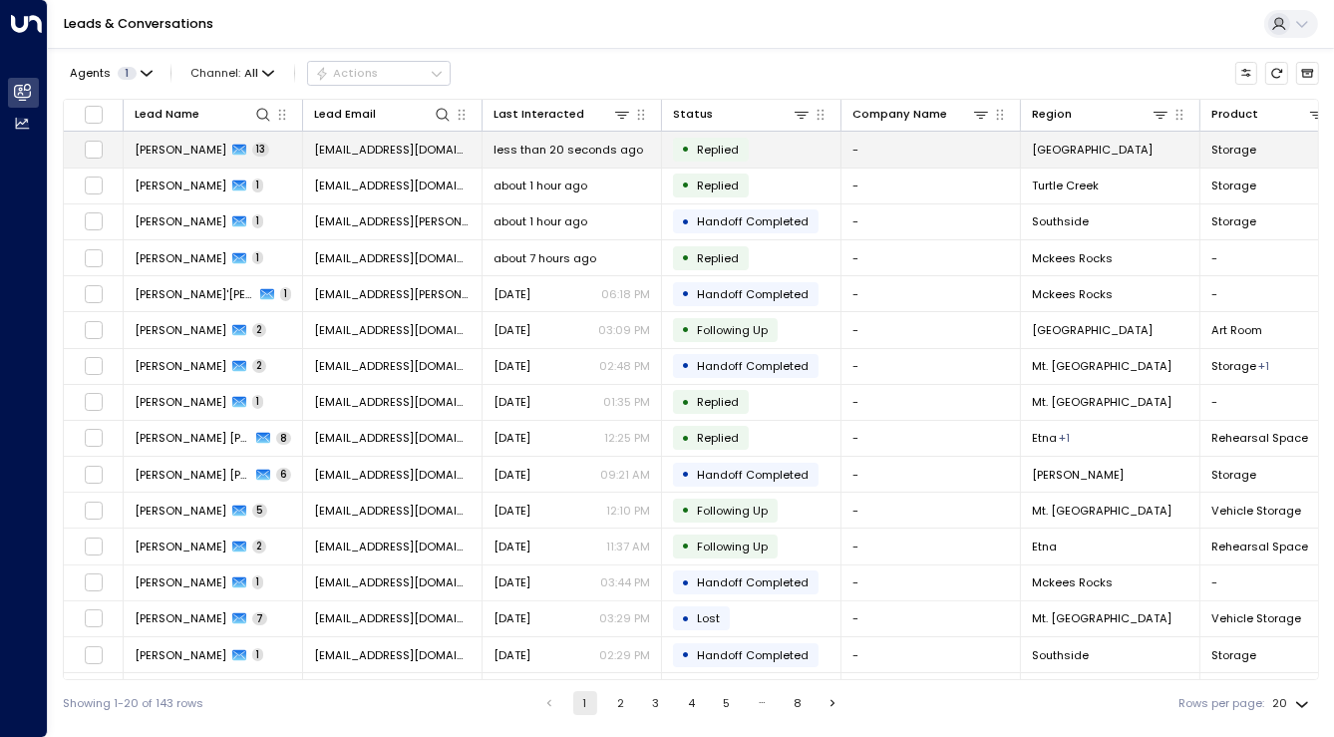
click at [777, 143] on td "• Replied" at bounding box center [751, 149] width 179 height 35
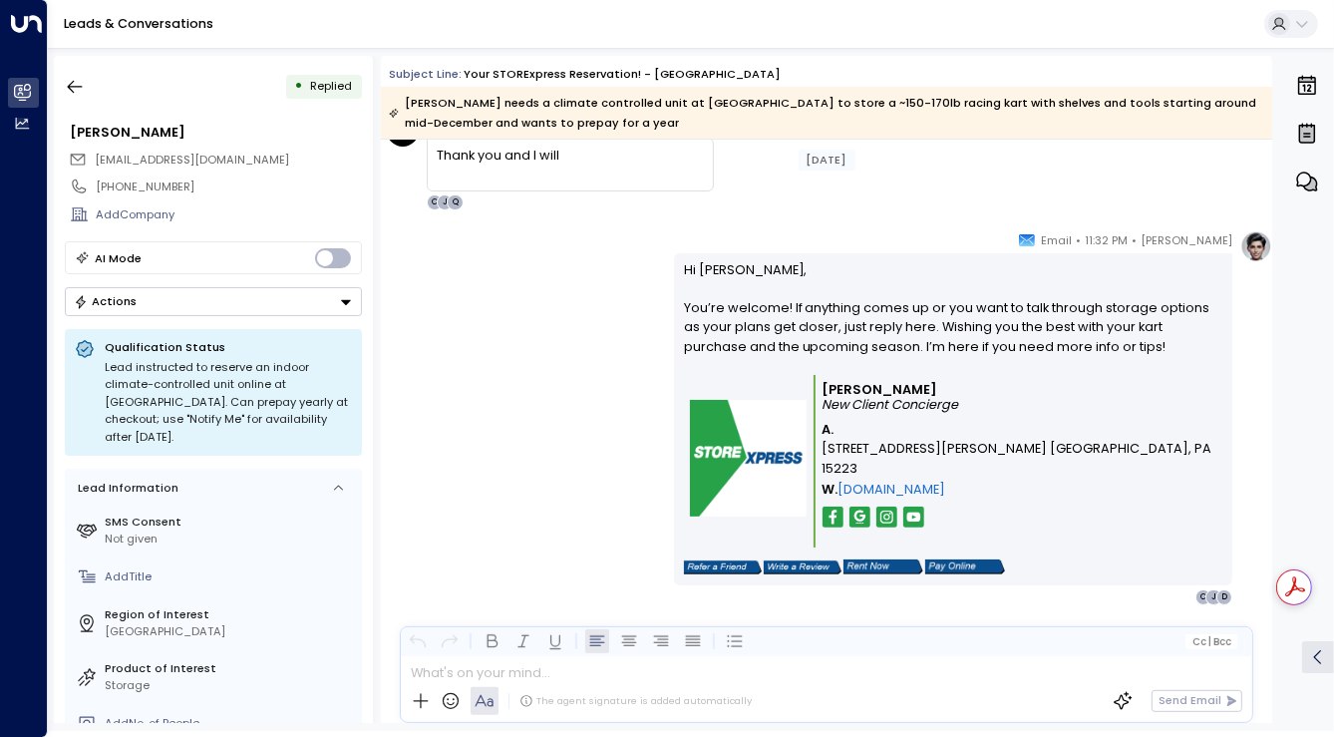
scroll to position [6519, 0]
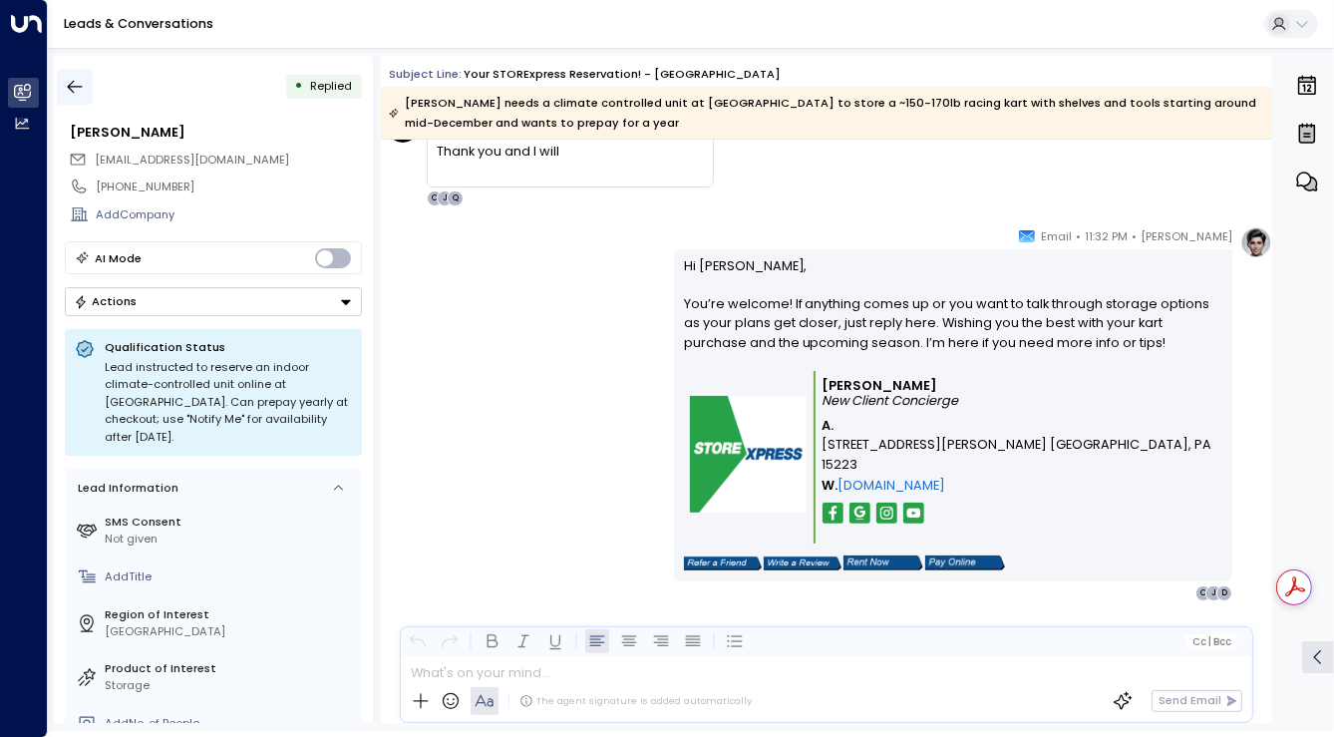
click at [68, 83] on icon "button" at bounding box center [75, 87] width 20 height 20
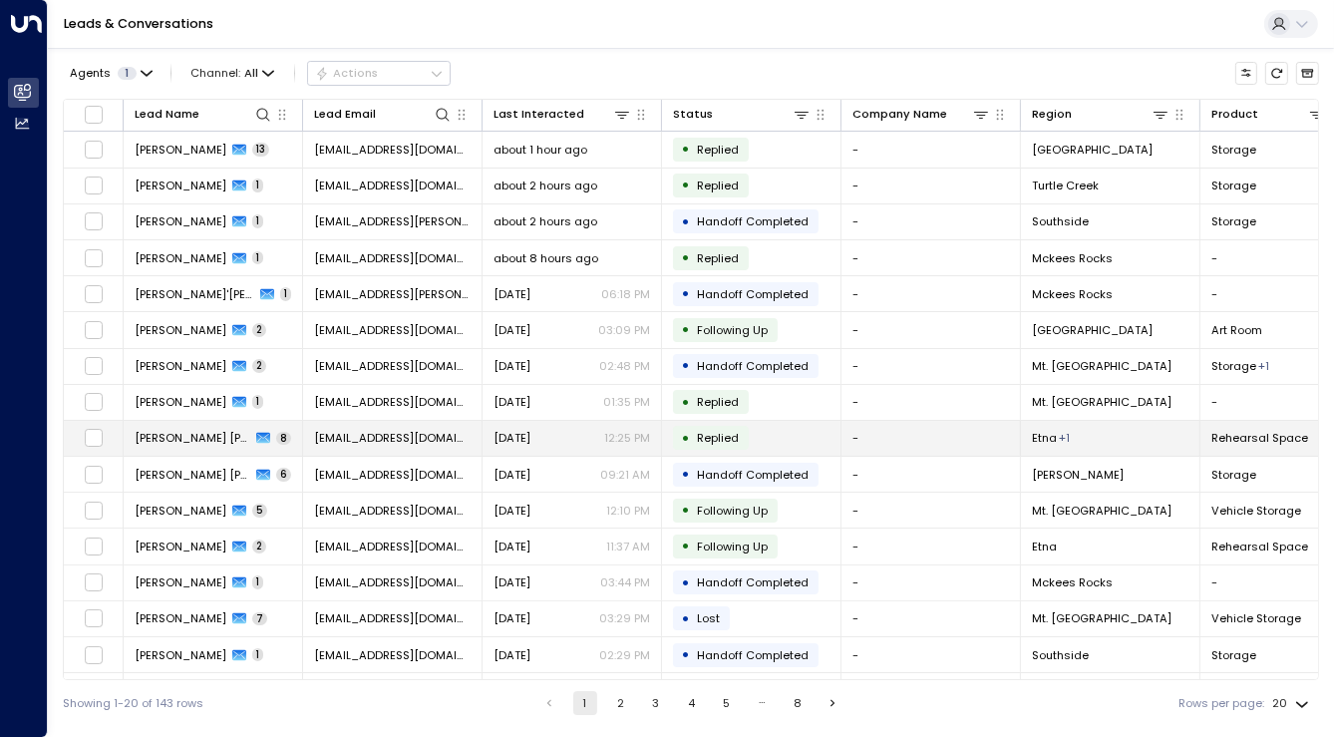
click at [294, 445] on td "Daryl Shawn 8" at bounding box center [213, 438] width 179 height 35
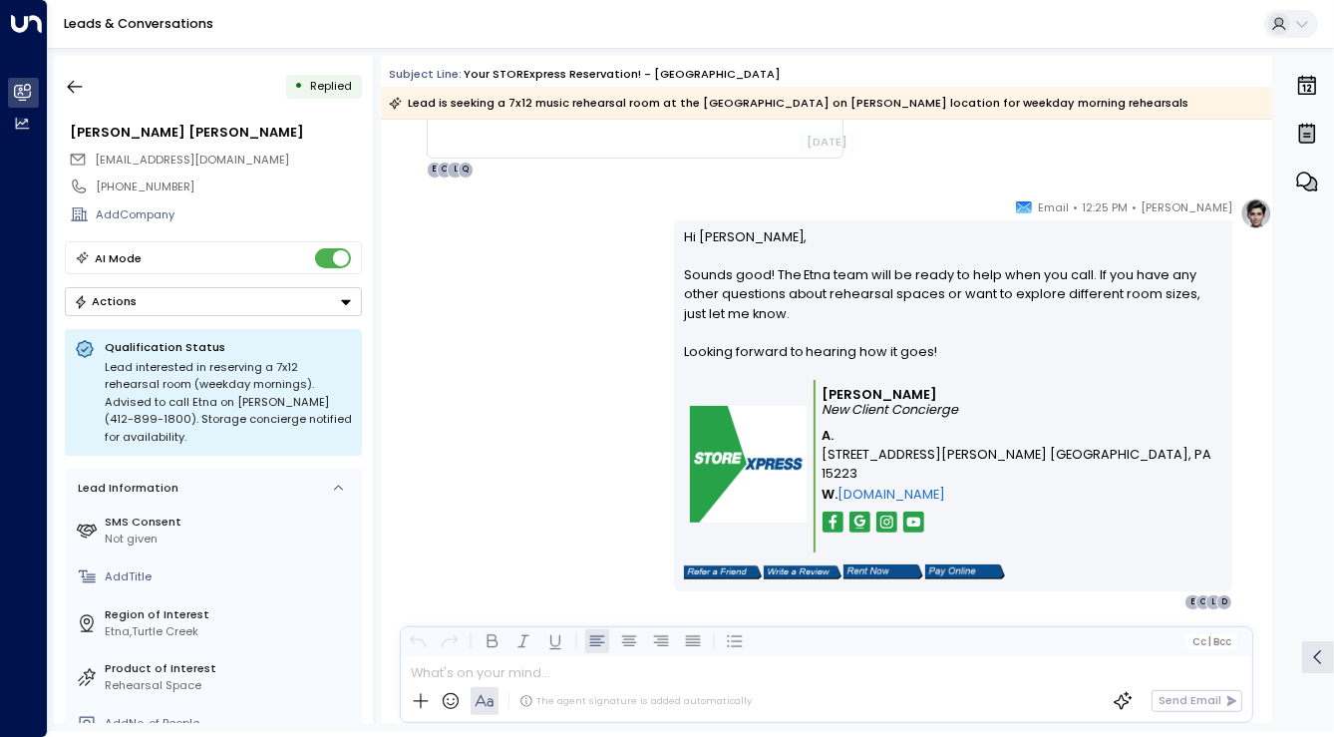
scroll to position [4245, 0]
